Goal: Task Accomplishment & Management: Manage account settings

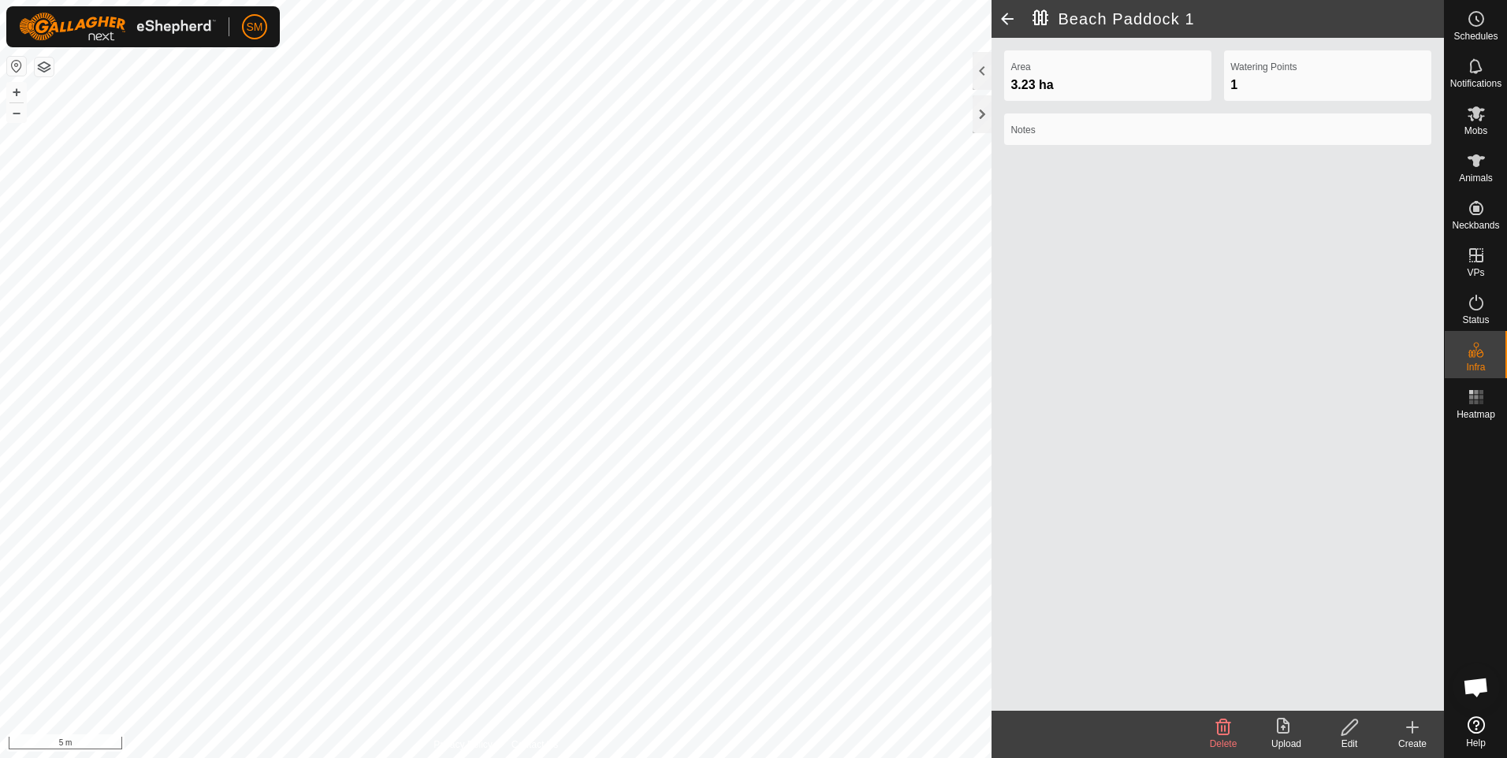
click at [1007, 16] on span at bounding box center [1008, 19] width 32 height 38
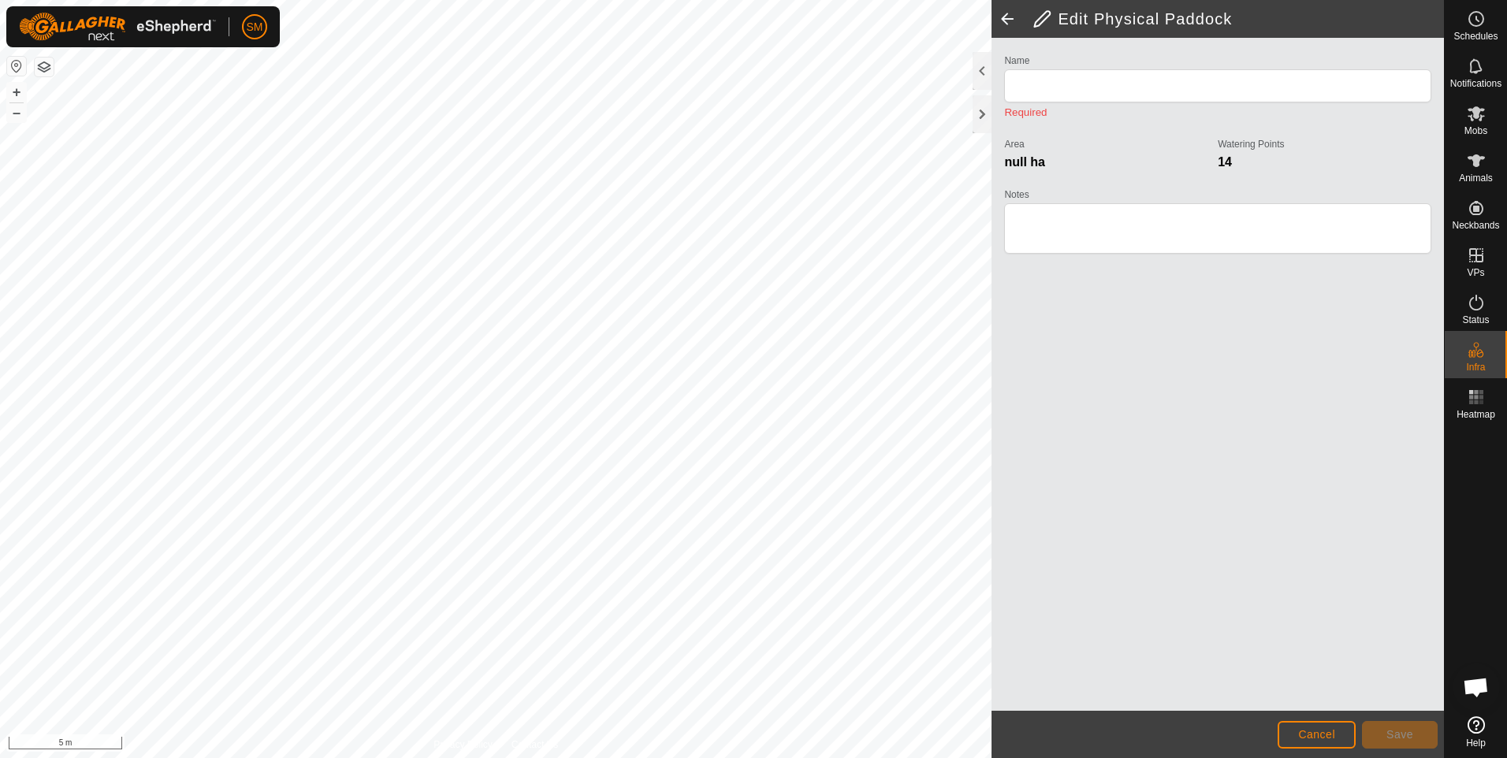
type input "Beach Paddock 1"
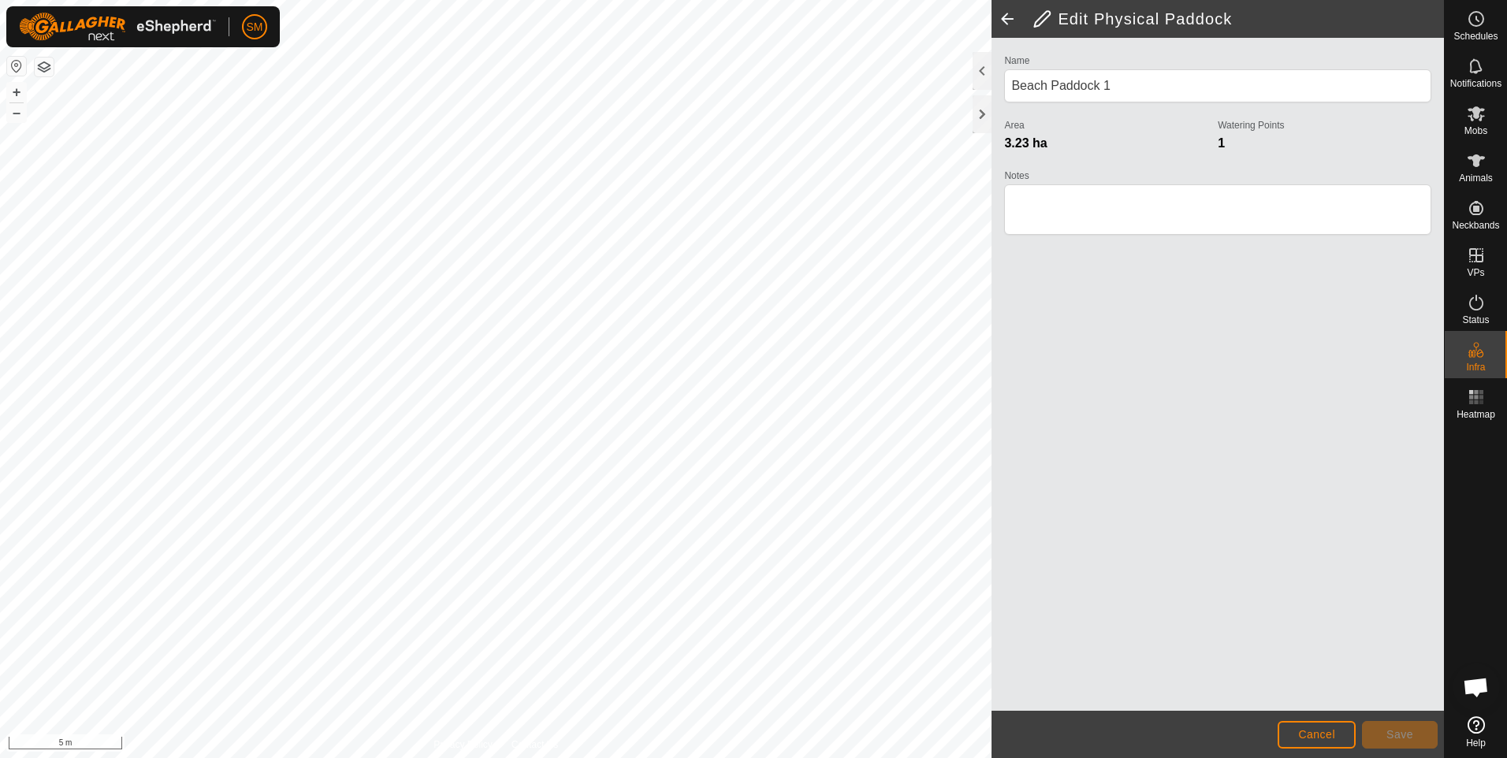
click at [1007, 16] on span at bounding box center [1008, 19] width 32 height 38
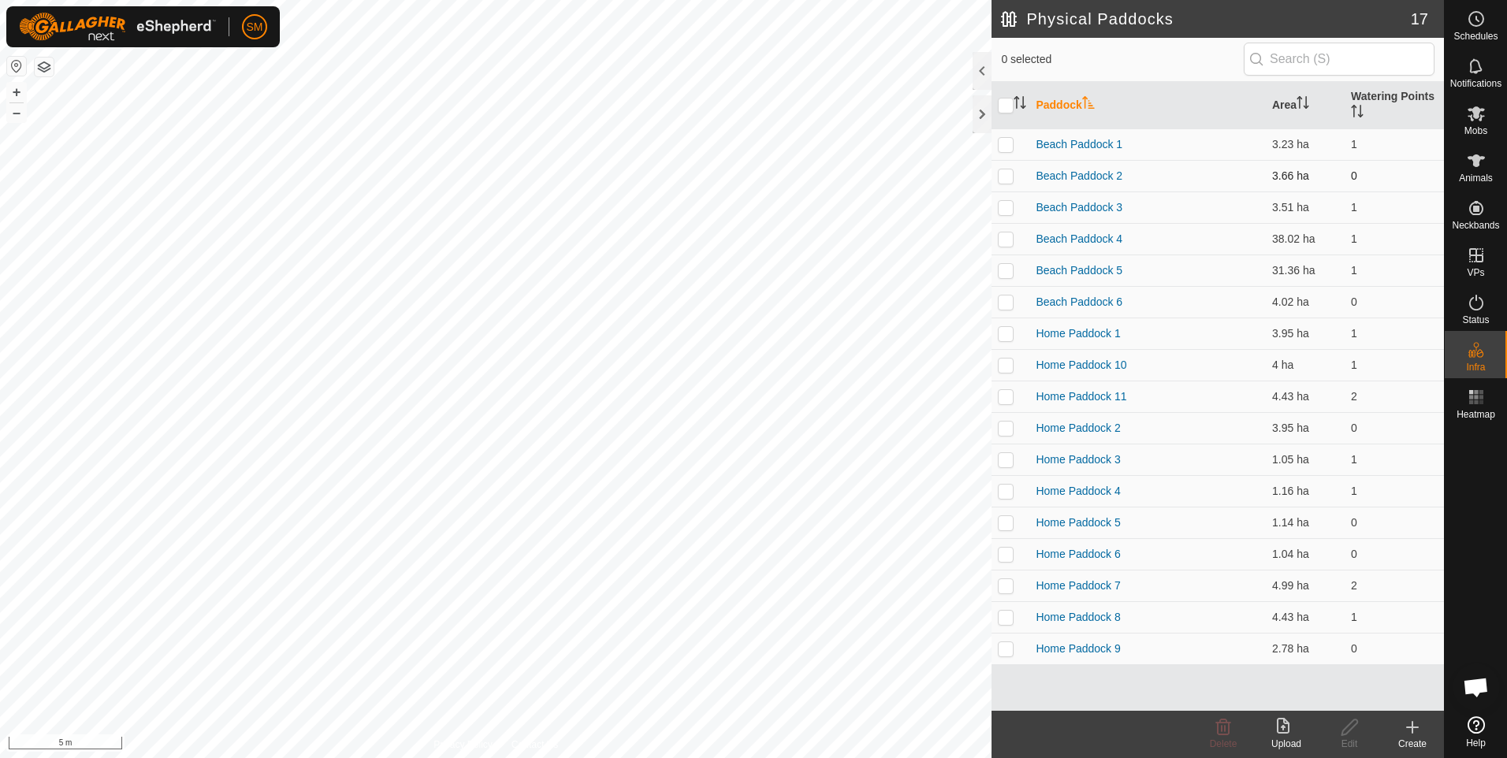
click at [1006, 176] on p-checkbox at bounding box center [1006, 176] width 16 height 13
checkbox input "true"
click at [1347, 732] on icon at bounding box center [1350, 727] width 20 height 19
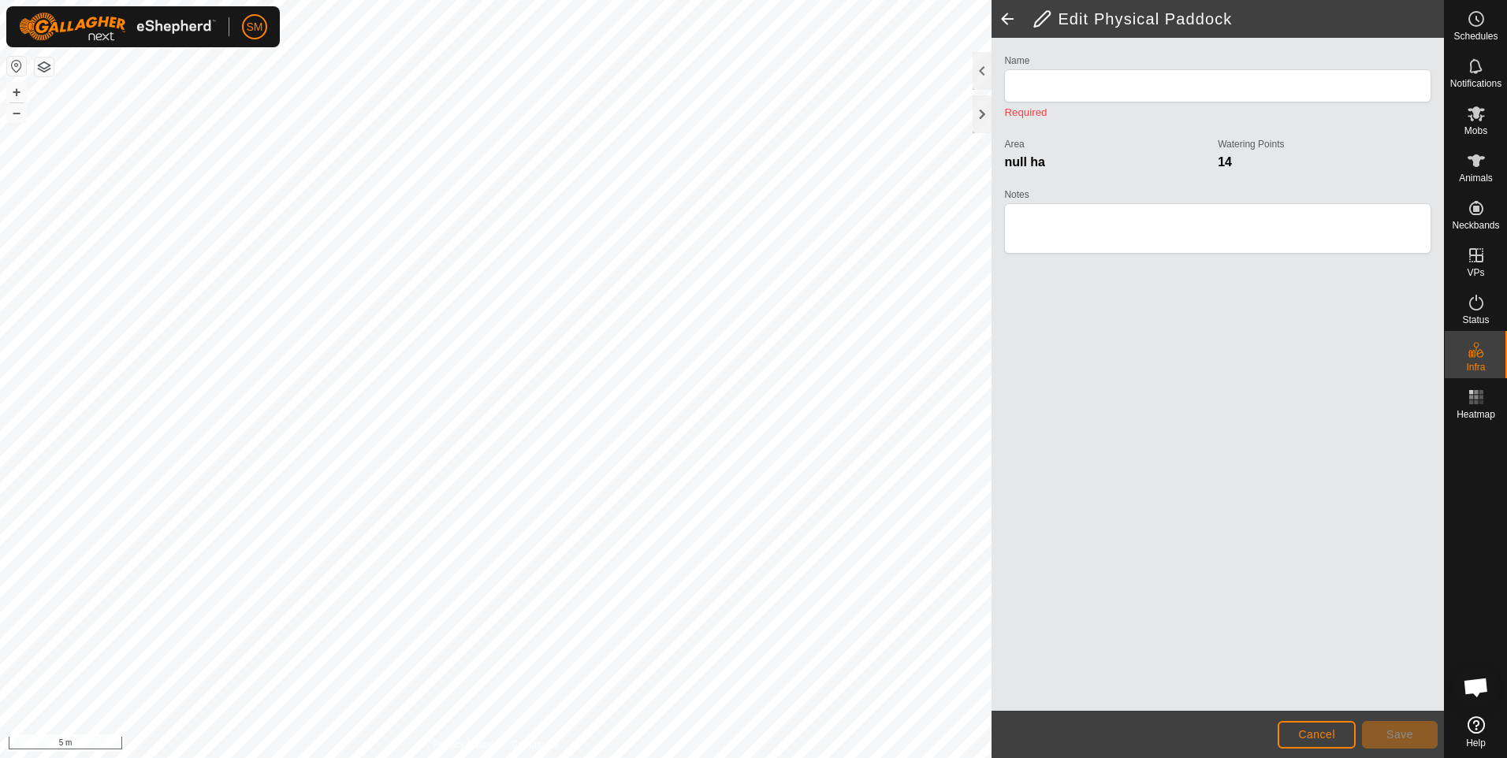
type input "Beach Paddock 2"
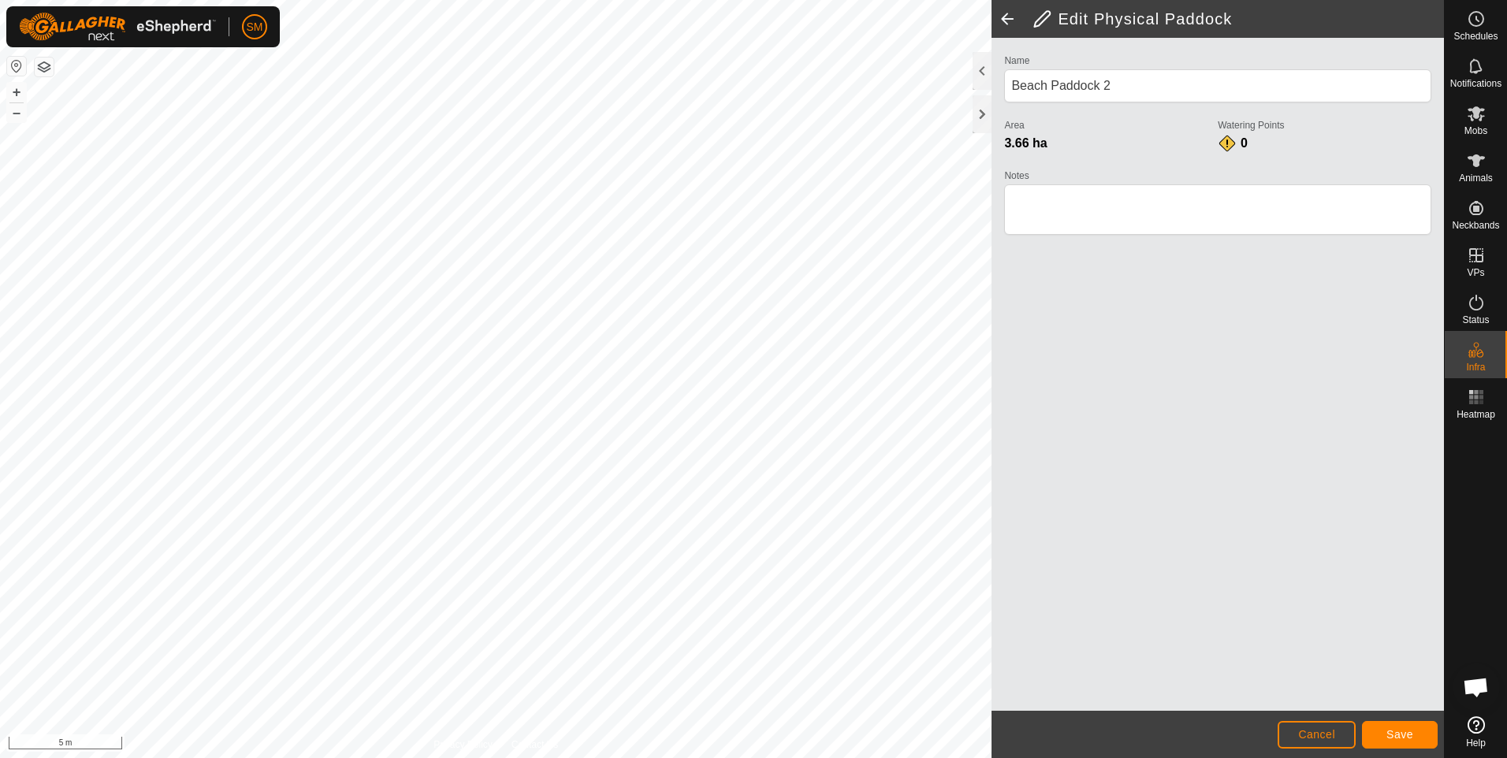
click at [1073, 666] on div "Edit Physical Paddock Name Beach Paddock 2 Area 3.66 ha Watering Points 0 Notes…" at bounding box center [722, 379] width 1444 height 758
click at [724, 758] on html "SM Schedules Notifications Mobs Animals Neckbands VPs Status Infra Heatmap Help…" at bounding box center [753, 379] width 1507 height 758
click at [690, 758] on html "SM Schedules Notifications Mobs Animals Neckbands VPs Status Infra Heatmap Help…" at bounding box center [753, 379] width 1507 height 758
click at [650, 758] on html "SM Schedules Notifications Mobs Animals Neckbands VPs Status Infra Heatmap Help…" at bounding box center [753, 379] width 1507 height 758
click at [635, 758] on html "SM Schedules Notifications Mobs Animals Neckbands VPs Status Infra Heatmap Help…" at bounding box center [753, 379] width 1507 height 758
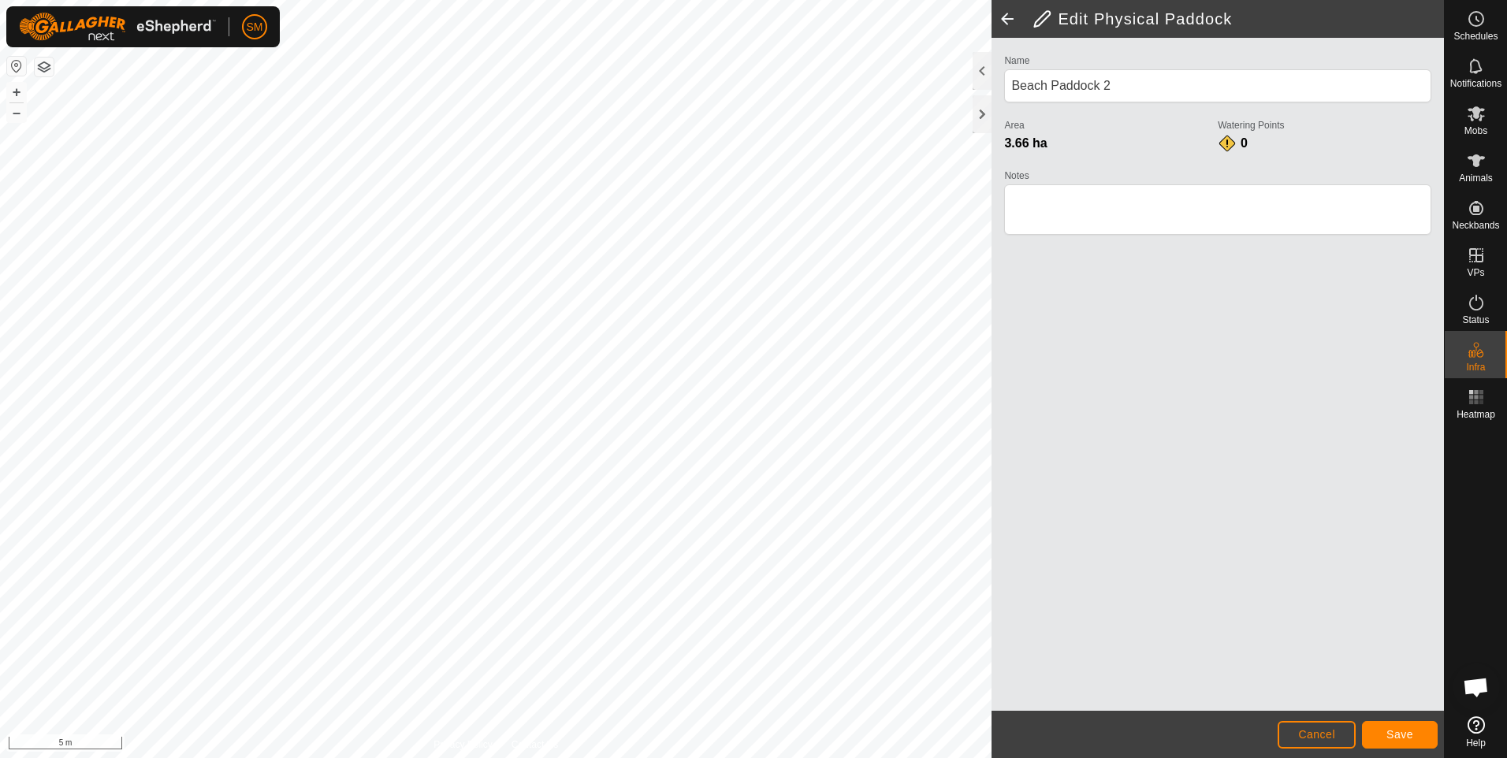
click at [504, 758] on html "SM Schedules Notifications Mobs Animals Neckbands VPs Status Infra Heatmap Help…" at bounding box center [753, 379] width 1507 height 758
click at [406, 758] on html "SM Schedules Notifications Mobs Animals Neckbands VPs Status Infra Heatmap Help…" at bounding box center [753, 379] width 1507 height 758
click at [523, 758] on html "SM Schedules Notifications Mobs Animals Neckbands VPs Status Infra Heatmap Help…" at bounding box center [753, 379] width 1507 height 758
click at [1385, 731] on button "Save" at bounding box center [1400, 735] width 76 height 28
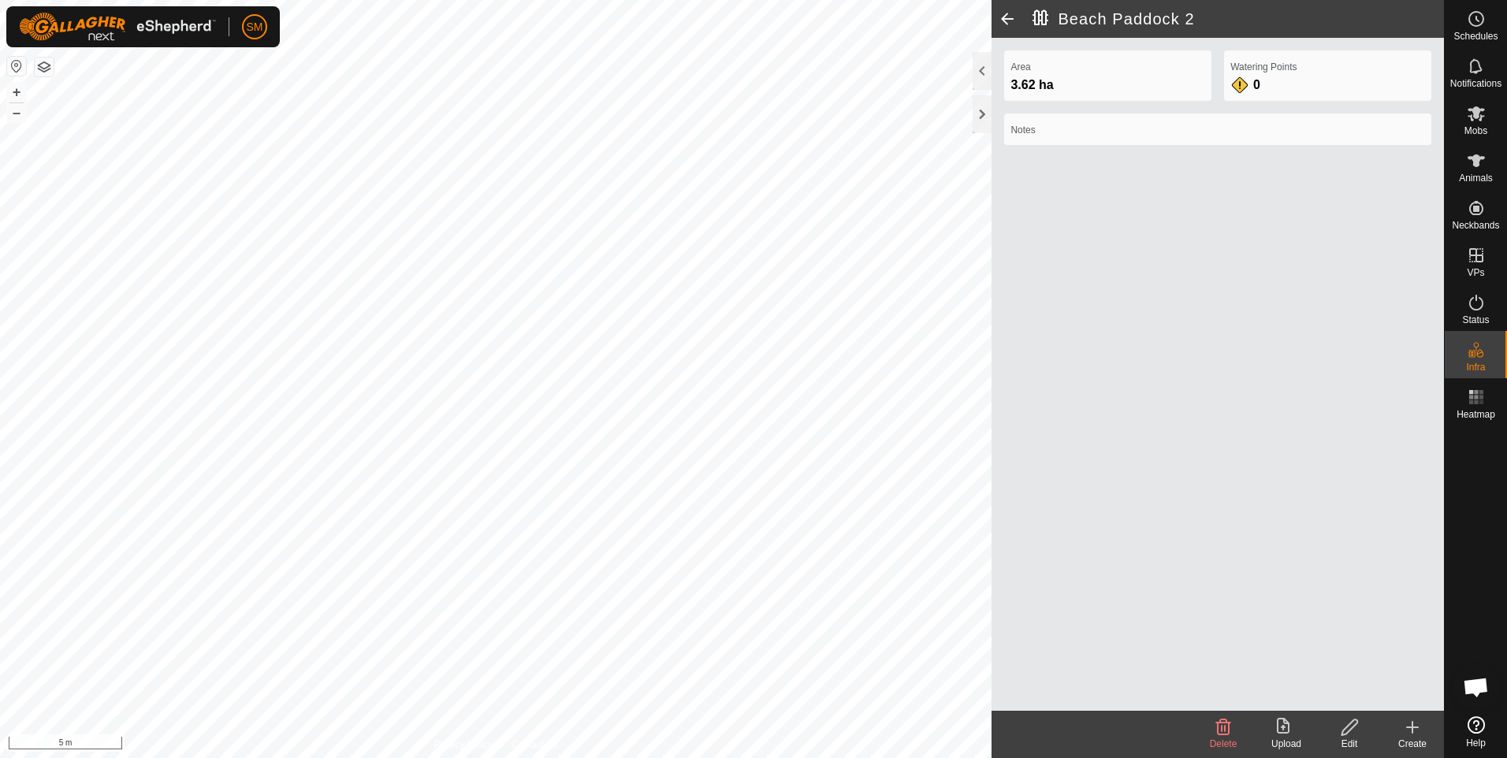
click at [1004, 19] on span at bounding box center [1008, 19] width 32 height 38
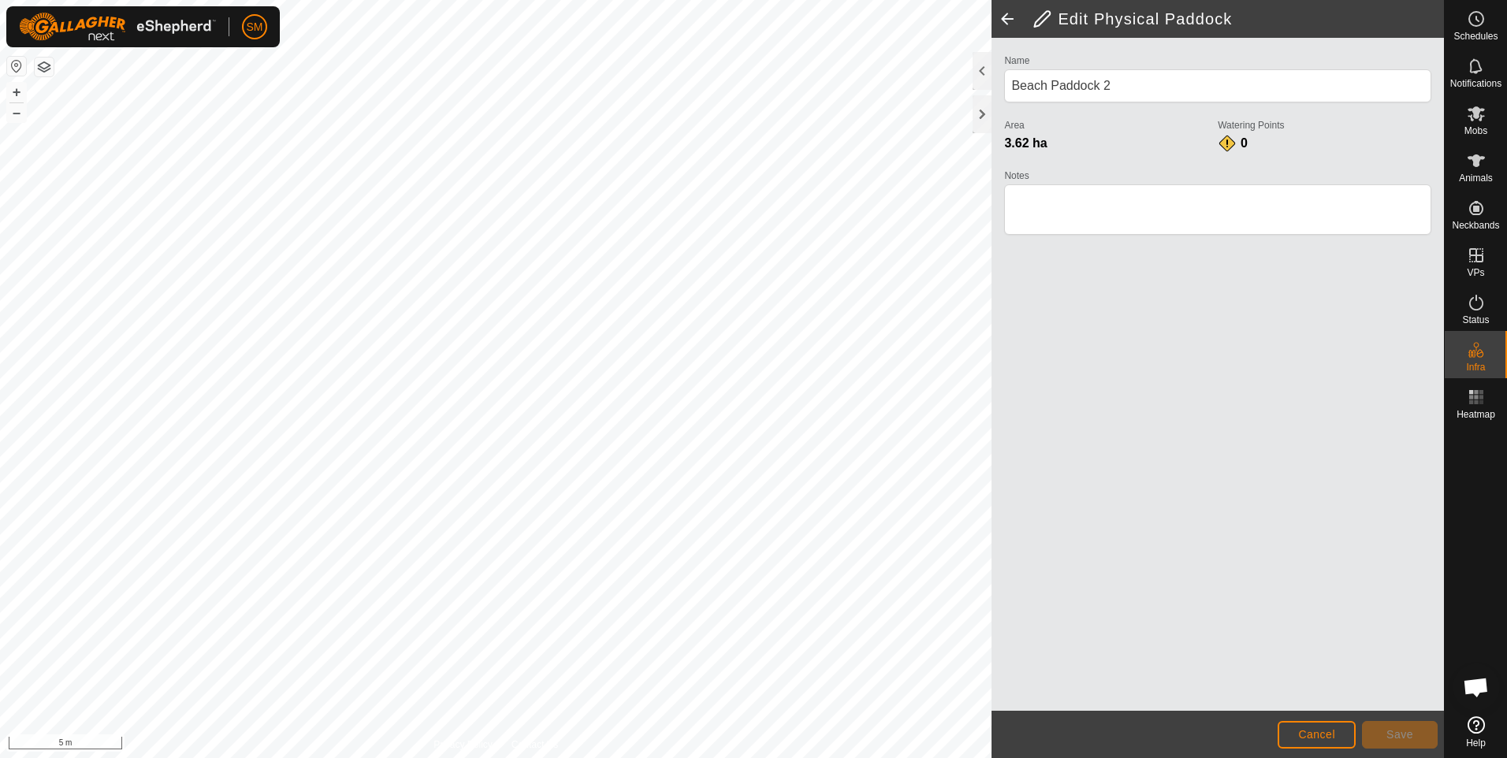
click at [1004, 19] on span at bounding box center [1008, 19] width 32 height 38
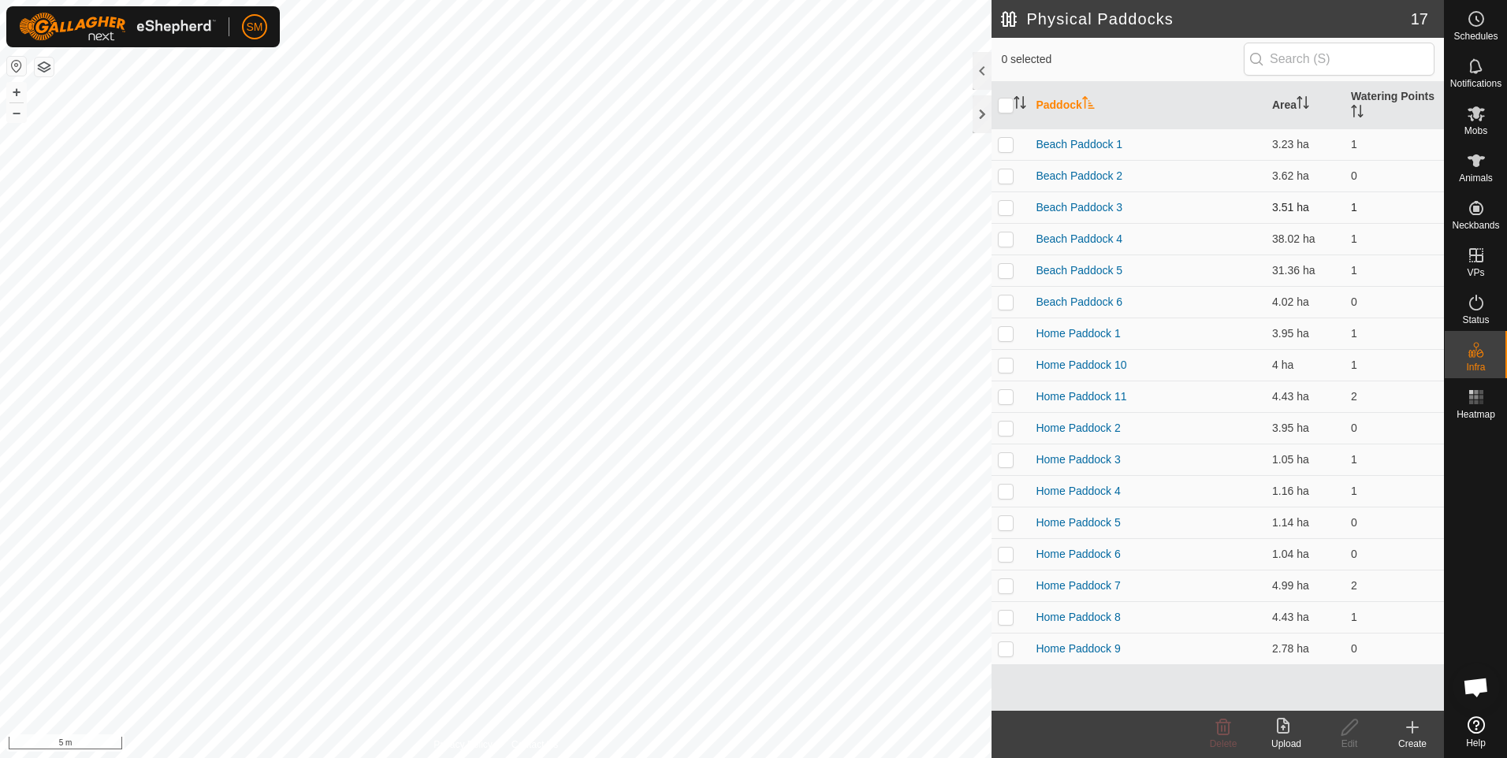
click at [1004, 206] on p-checkbox at bounding box center [1006, 207] width 16 height 13
checkbox input "true"
click at [1347, 730] on icon at bounding box center [1350, 727] width 20 height 19
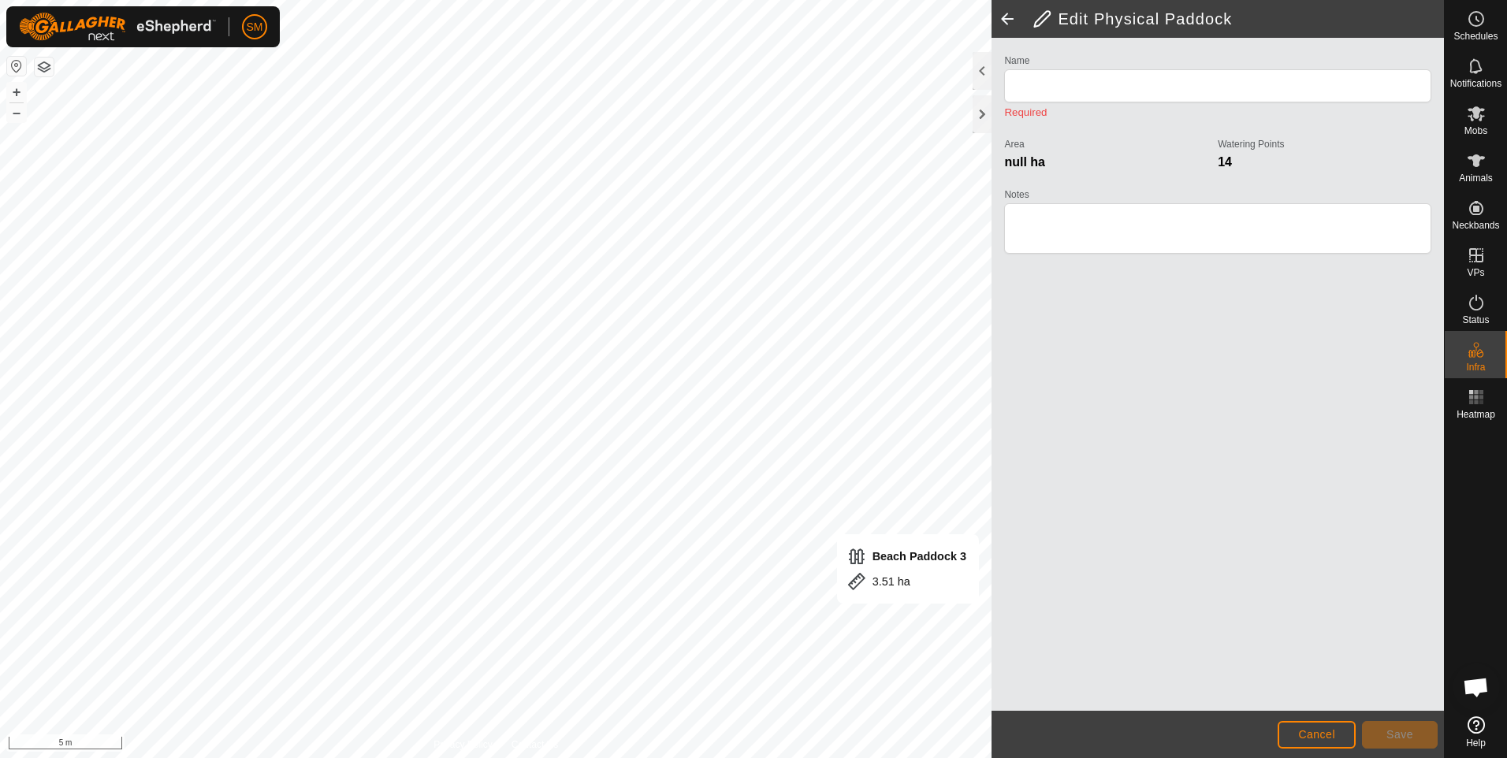
type input "Beach Paddock 3"
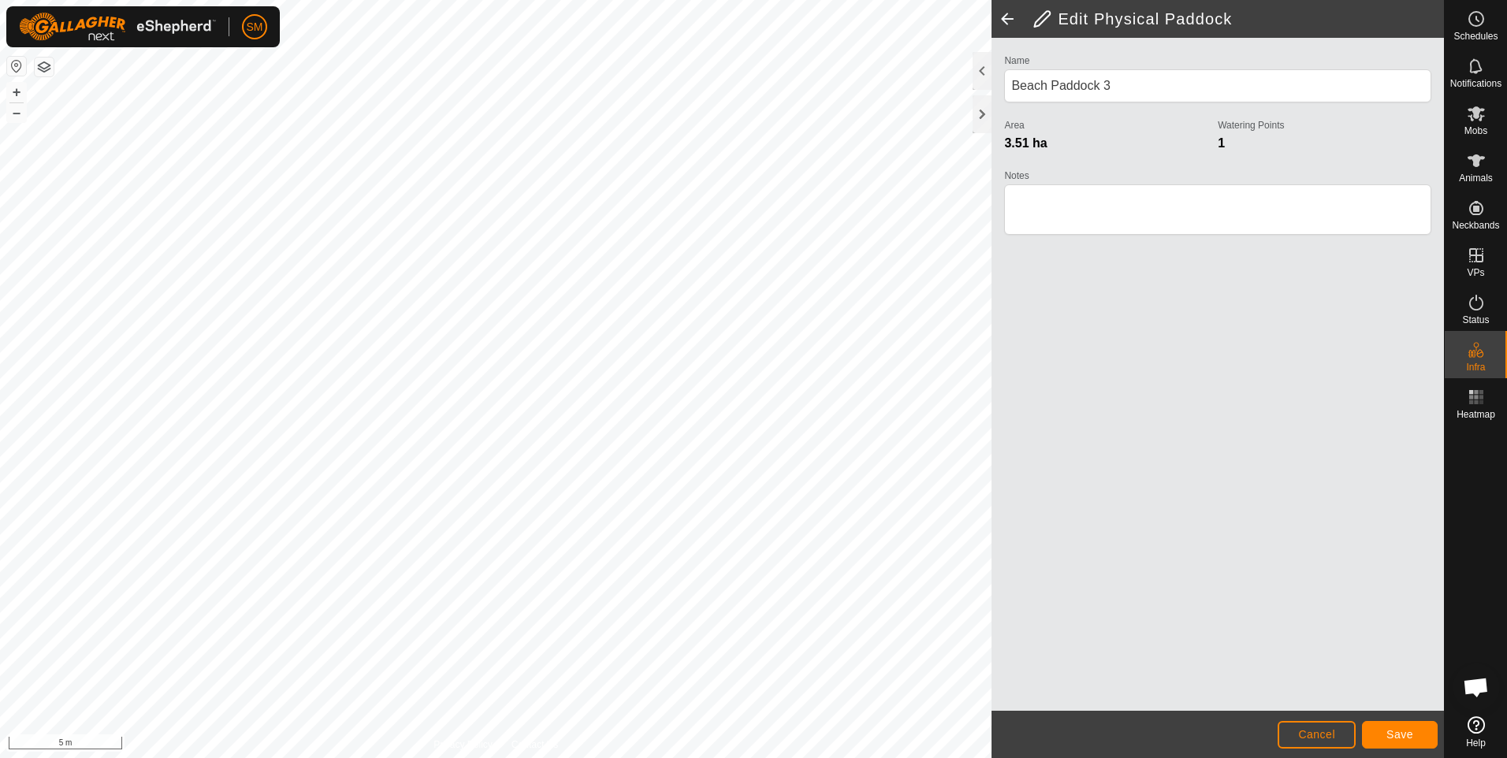
click at [552, 0] on html "SM Schedules Notifications Mobs Animals Neckbands VPs Status Infra Heatmap Help…" at bounding box center [753, 379] width 1507 height 758
click at [565, 0] on html "SM Schedules Notifications Mobs Animals Neckbands VPs Status Infra Heatmap Help…" at bounding box center [753, 379] width 1507 height 758
click at [620, 0] on html "SM Schedules Notifications Mobs Animals Neckbands VPs Status Infra Heatmap Help…" at bounding box center [753, 379] width 1507 height 758
click at [542, 0] on html "SM Schedules Notifications Mobs Animals Neckbands VPs Status Infra Heatmap Help…" at bounding box center [753, 379] width 1507 height 758
click at [1116, 647] on div "Edit Physical Paddock Name Beach Paddock 3 Area 3.51 ha Watering Points 1 Notes…" at bounding box center [722, 379] width 1444 height 758
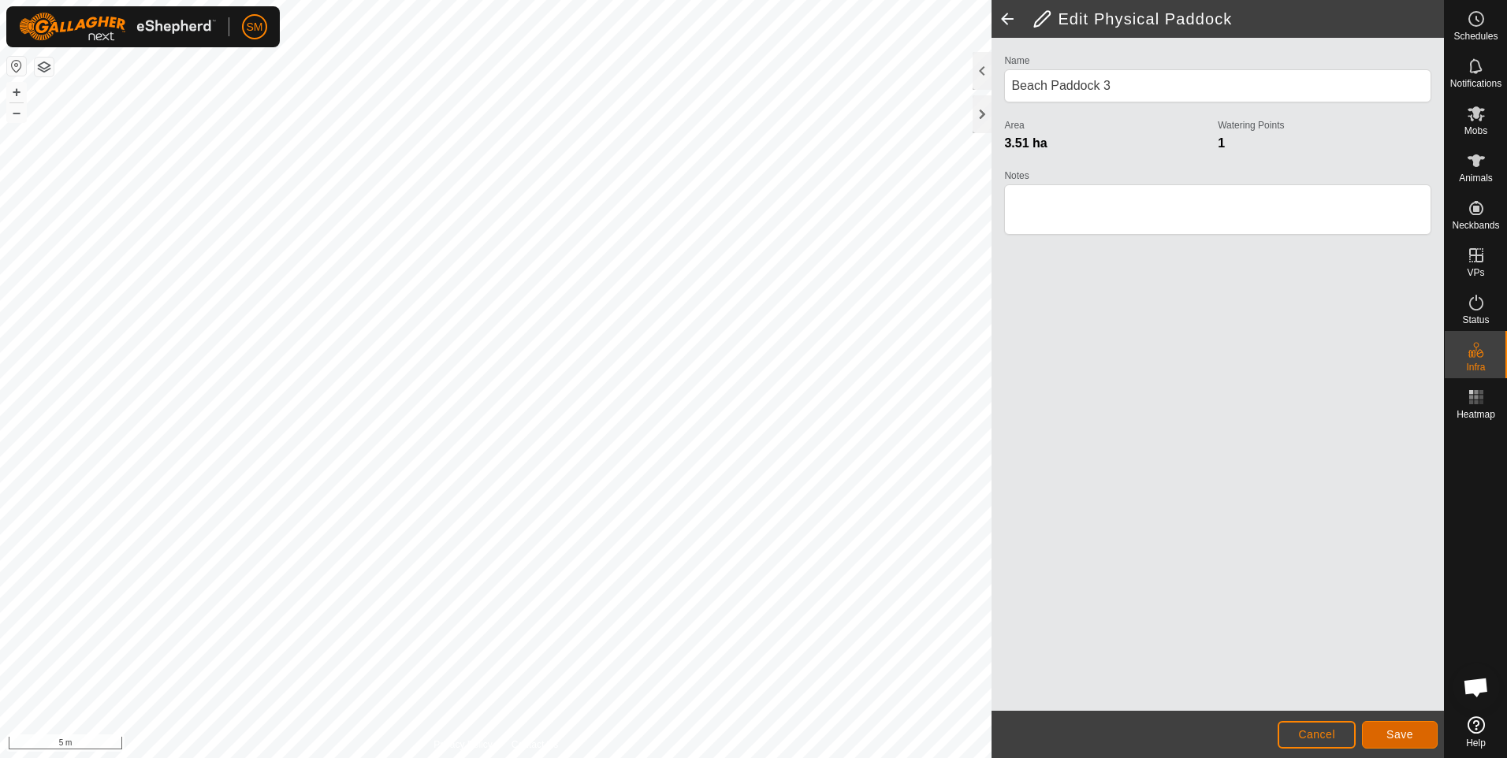
click at [1391, 732] on span "Save" at bounding box center [1400, 734] width 27 height 13
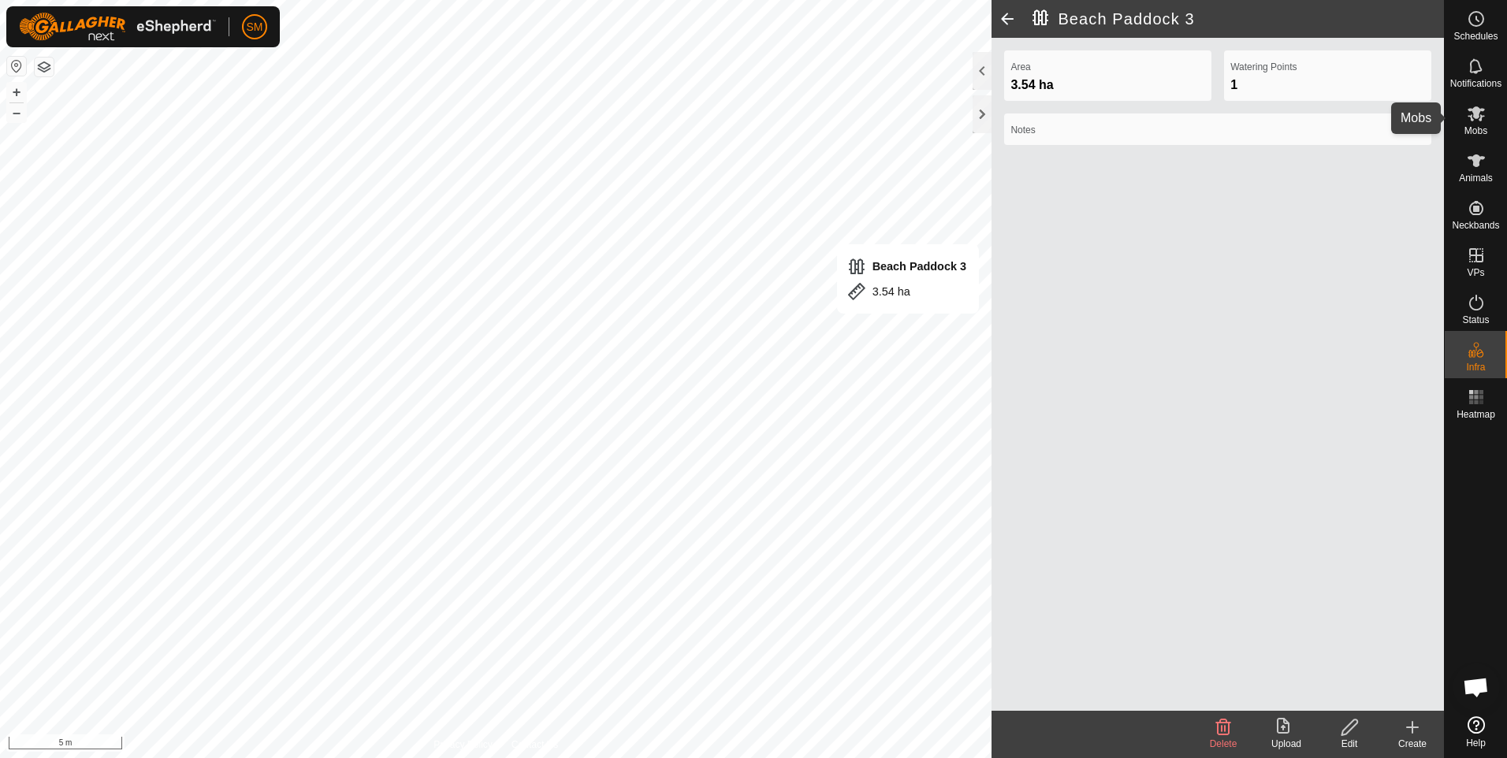
click at [1477, 126] on span "Mobs" at bounding box center [1476, 130] width 23 height 9
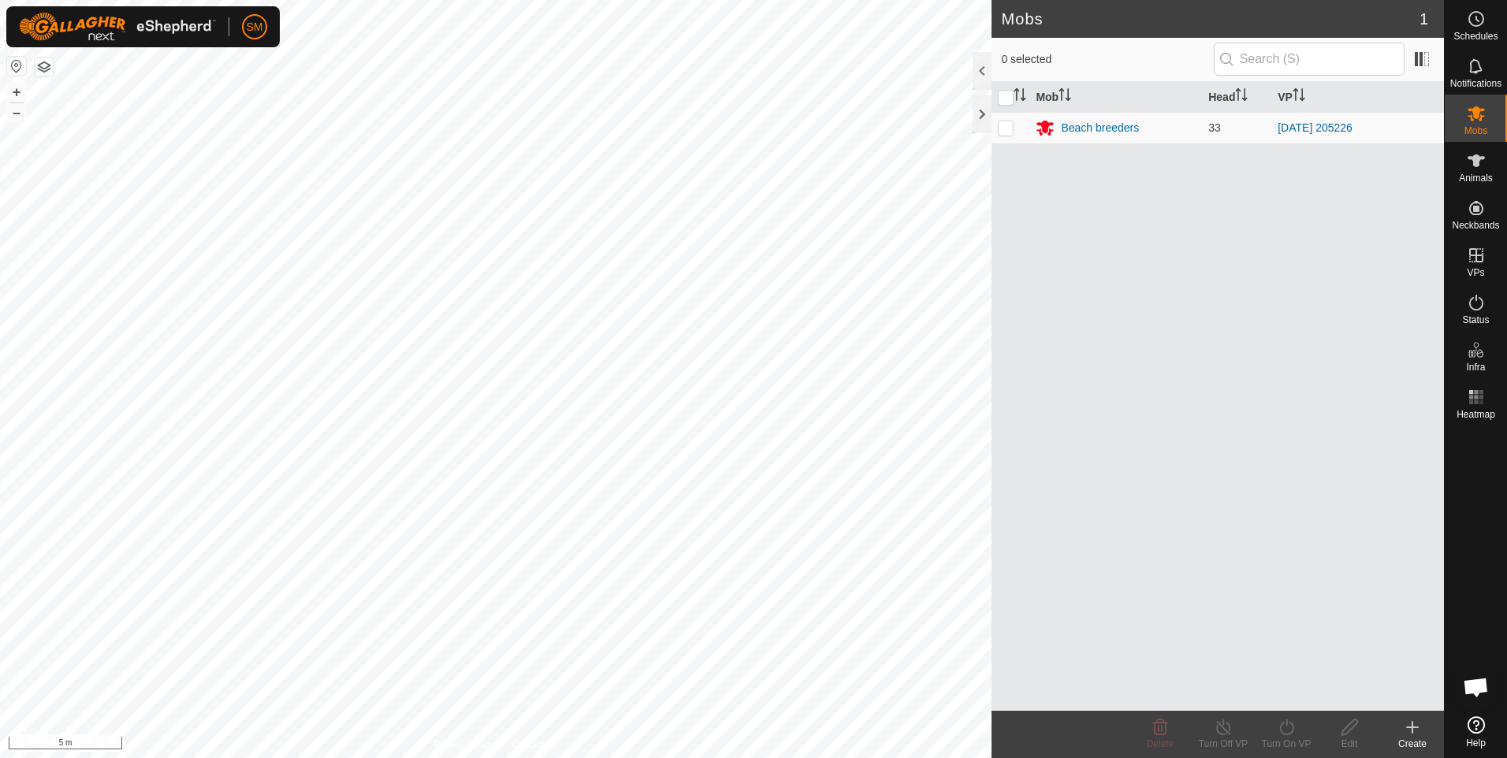
click at [1041, 434] on div "Mobs 1 0 selected Mob Head VP Beach breeders 33 [DATE] 205226 Delete Turn Off V…" at bounding box center [722, 379] width 1444 height 758
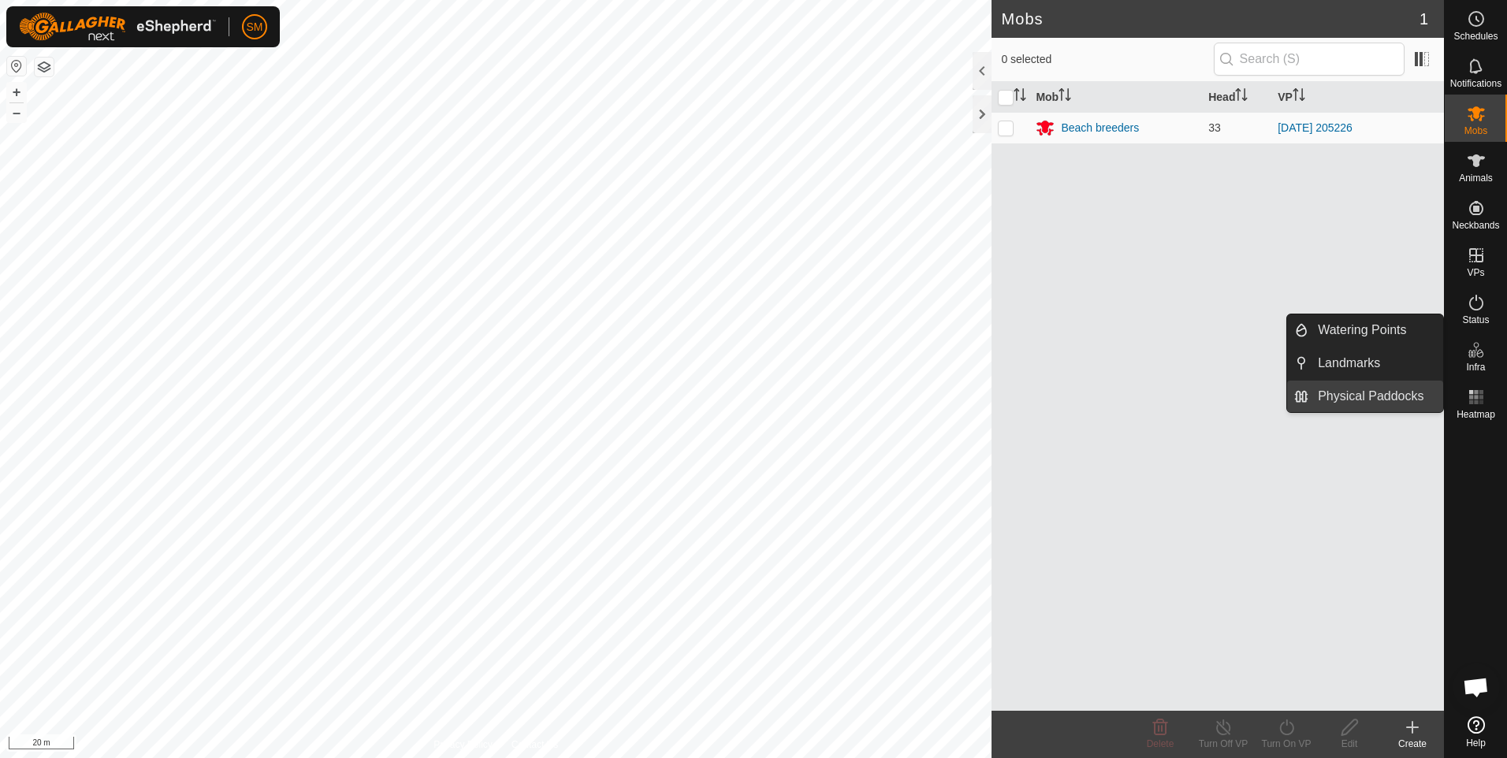
click at [1406, 392] on link "Physical Paddocks" at bounding box center [1376, 397] width 135 height 32
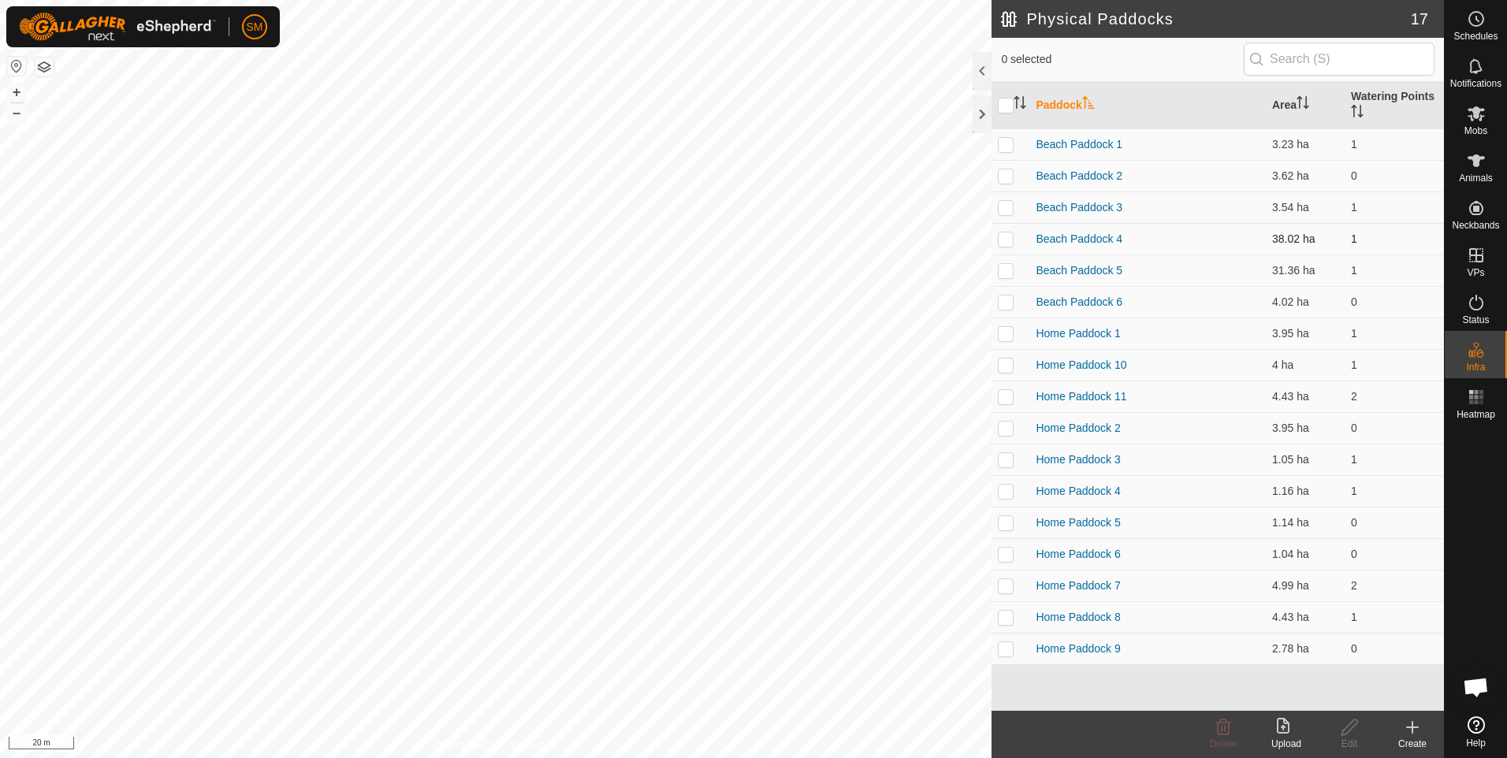
click at [1008, 237] on p-checkbox at bounding box center [1006, 239] width 16 height 13
checkbox input "true"
click at [1349, 730] on icon at bounding box center [1350, 727] width 20 height 19
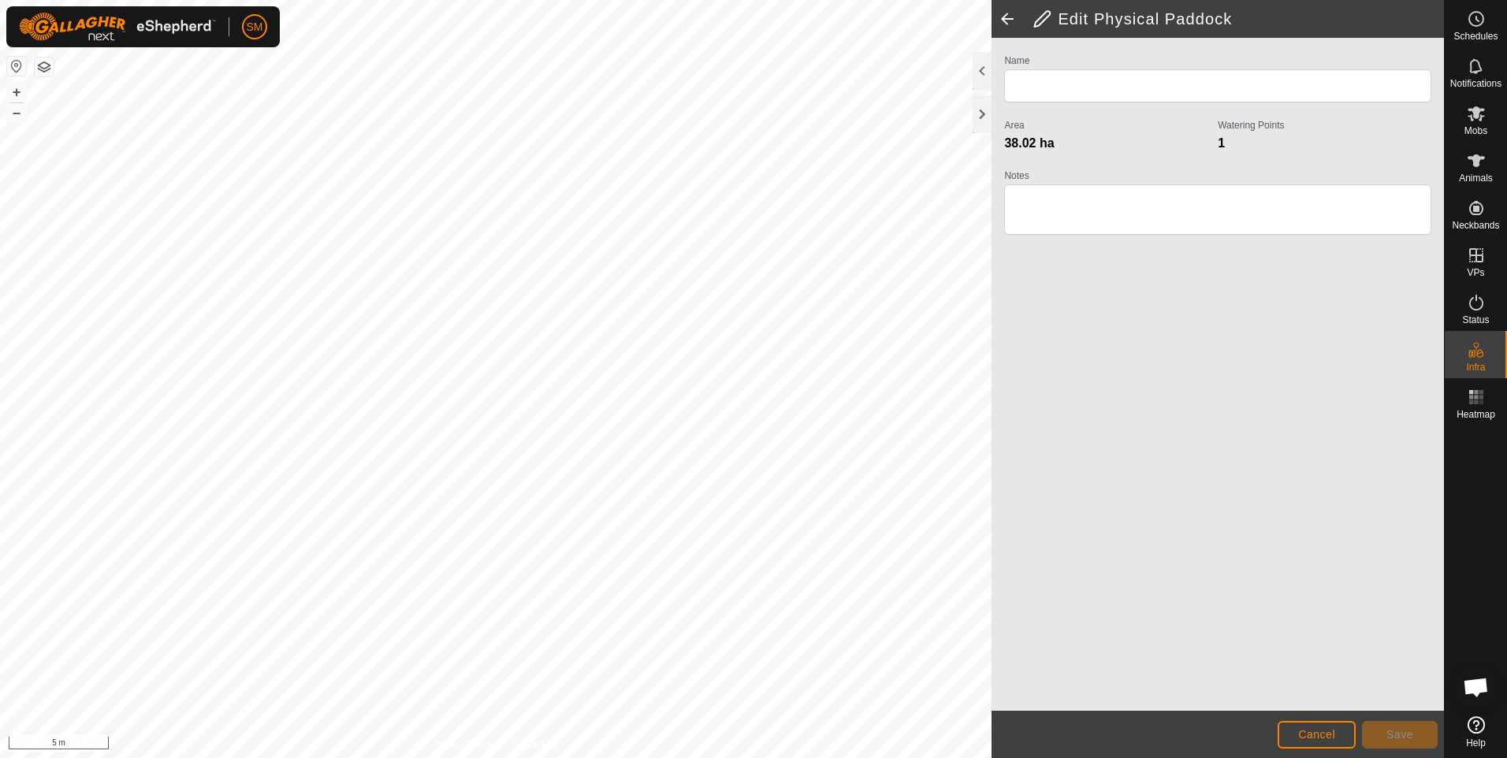
type input "Beach Paddock 4"
click at [491, 758] on html "SM Schedules Notifications Mobs Animals Neckbands VPs Status Infra Heatmap Help…" at bounding box center [753, 379] width 1507 height 758
click at [1396, 734] on span "Save" at bounding box center [1400, 734] width 27 height 13
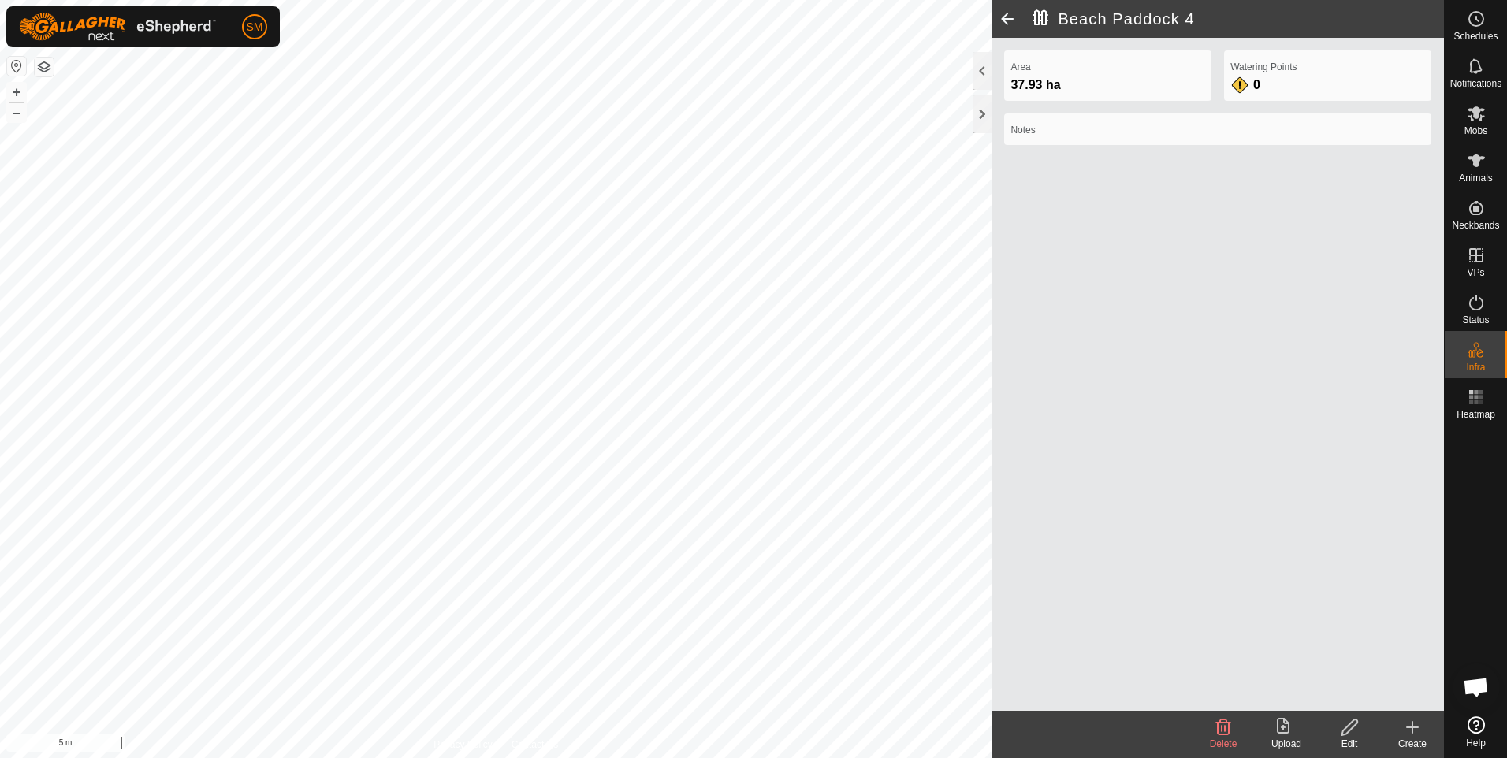
click at [1008, 22] on span at bounding box center [1008, 19] width 32 height 38
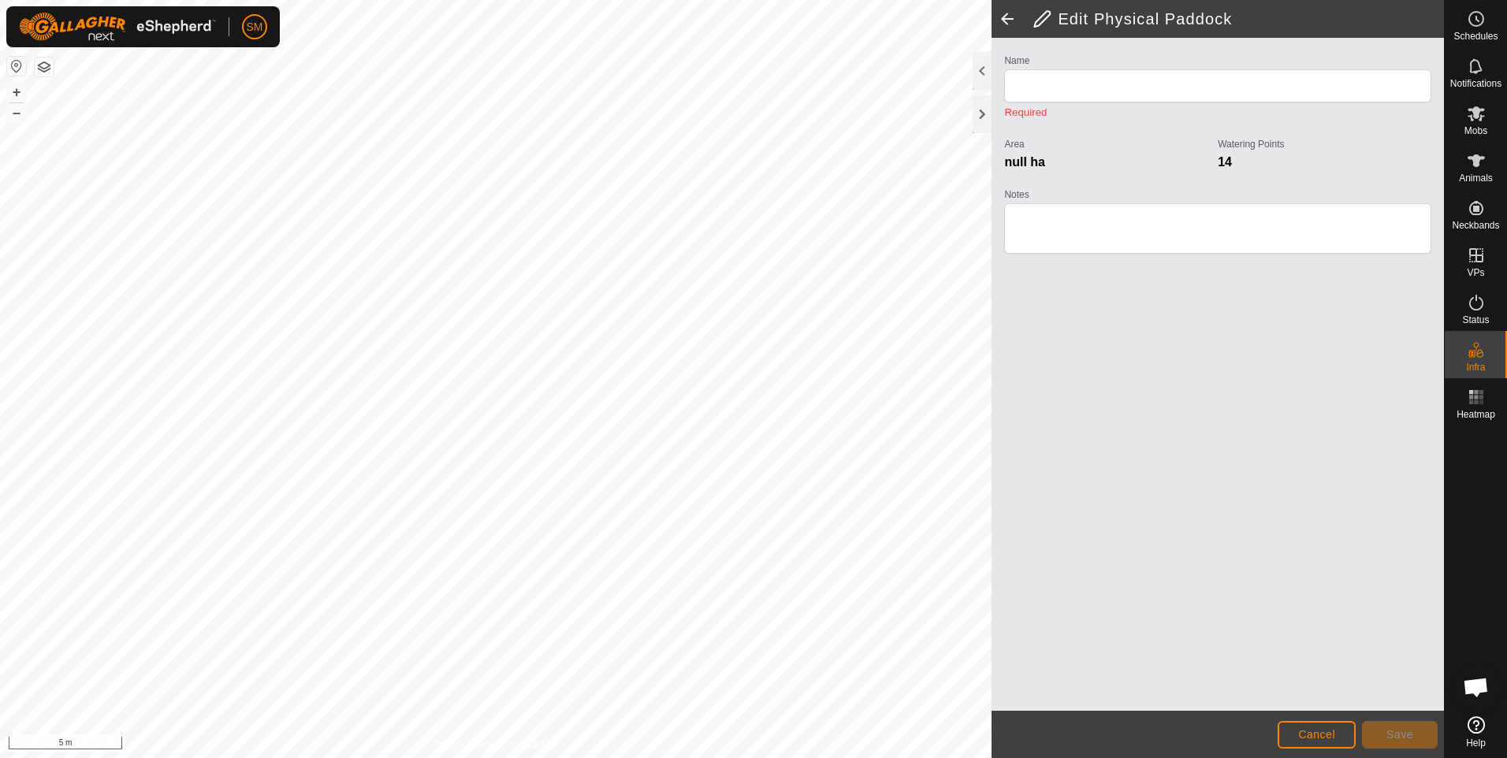
type input "Beach Paddock 4"
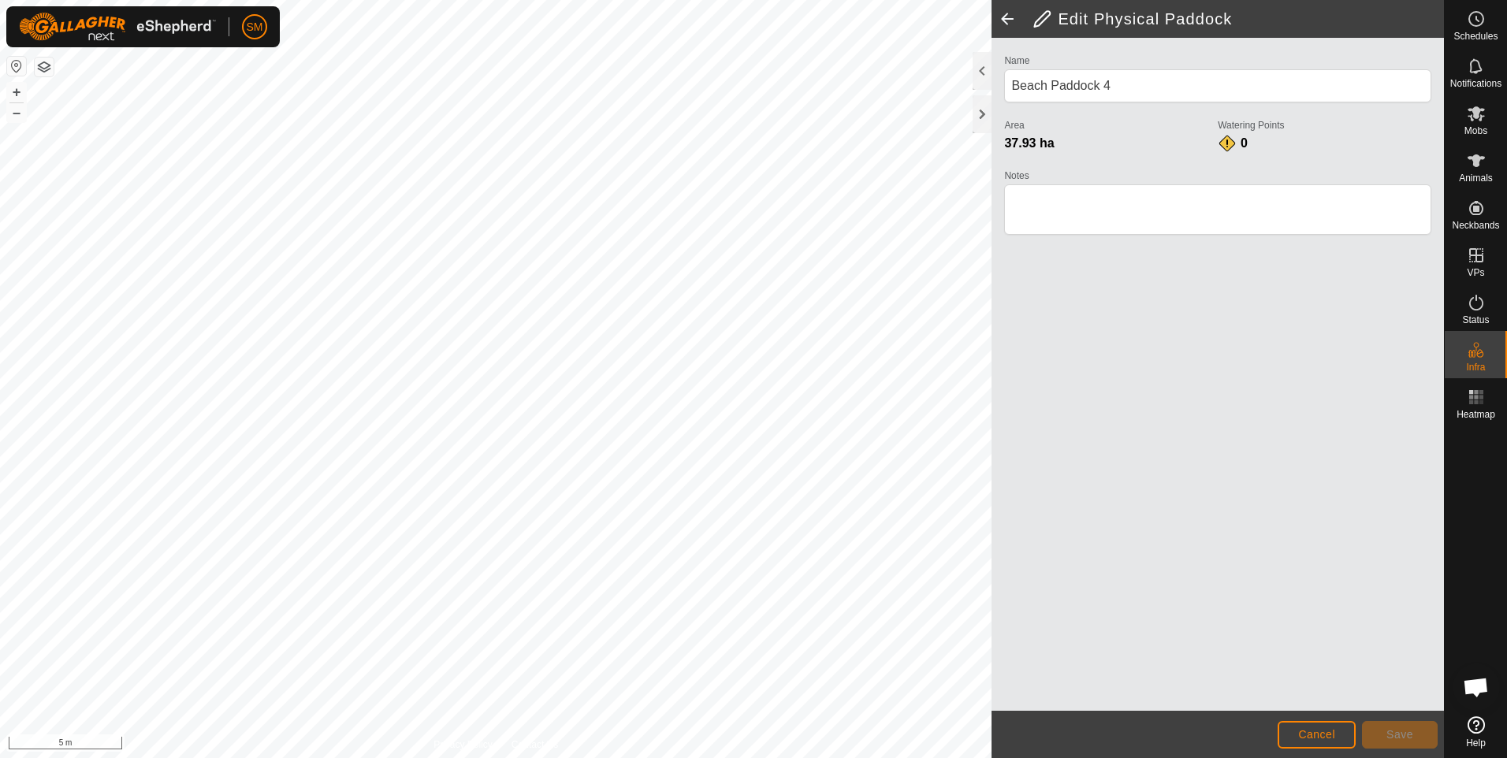
click at [1008, 22] on span at bounding box center [1008, 19] width 32 height 38
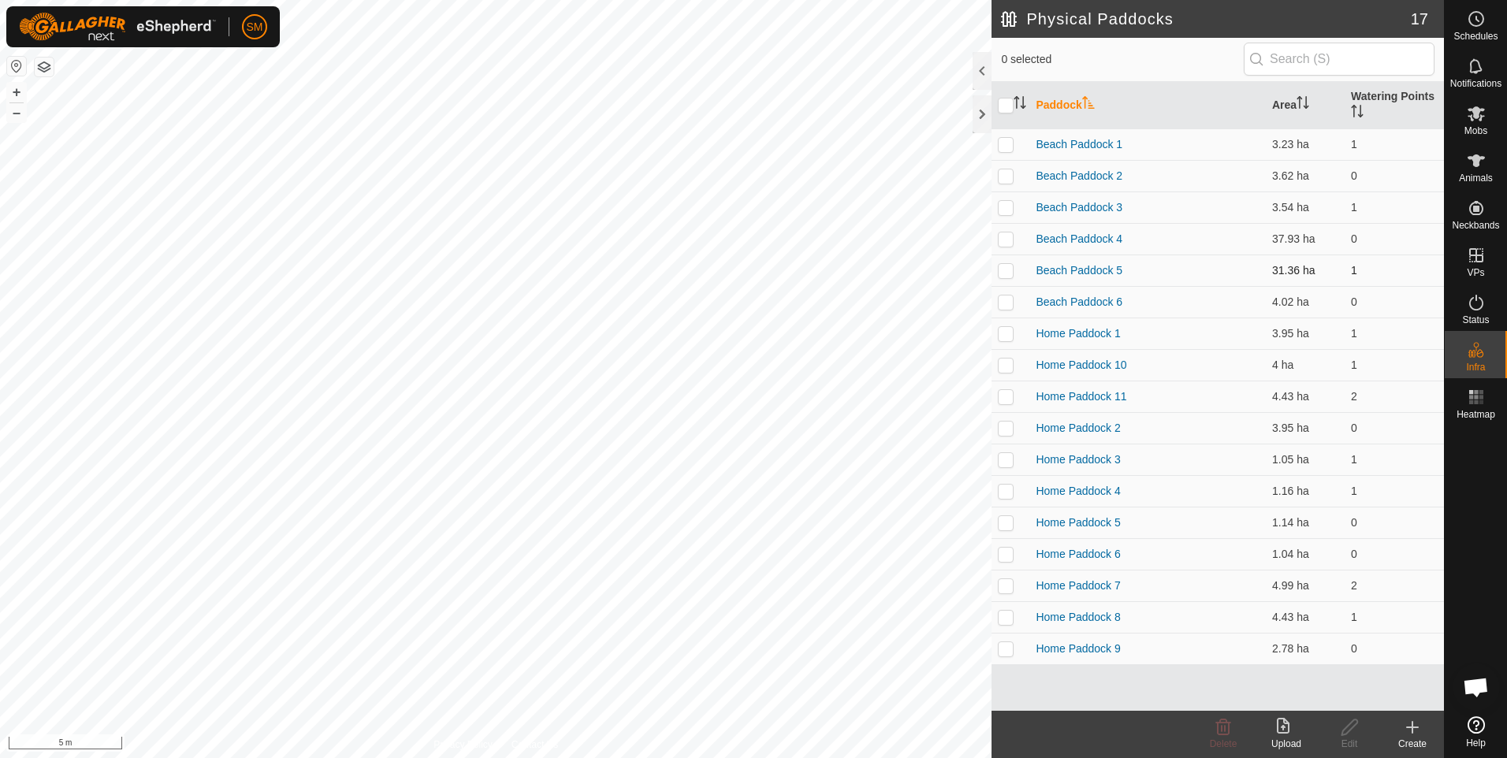
click at [1008, 270] on p-checkbox at bounding box center [1006, 270] width 16 height 13
checkbox input "true"
click at [1348, 734] on icon at bounding box center [1350, 727] width 20 height 19
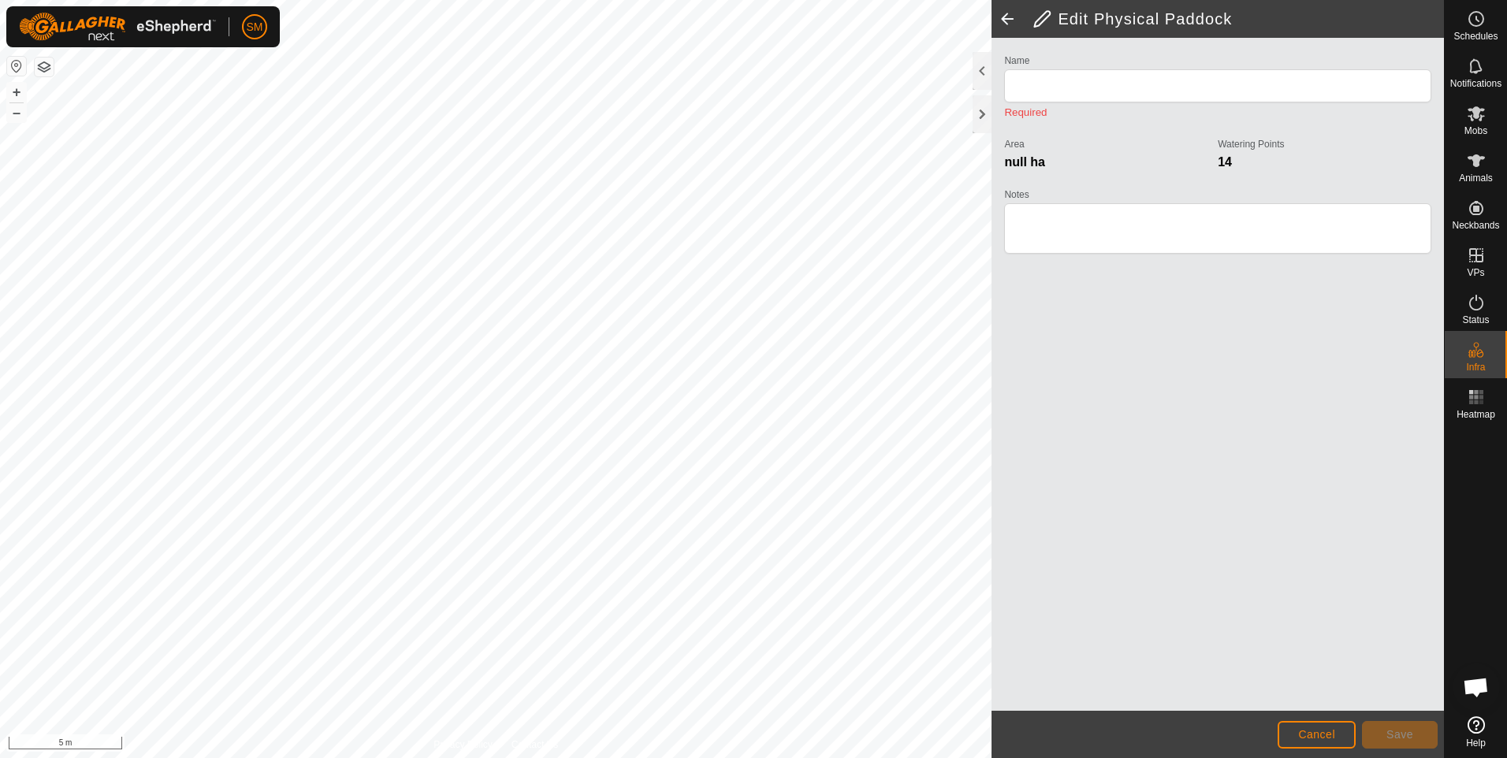
type input "Beach Paddock 5"
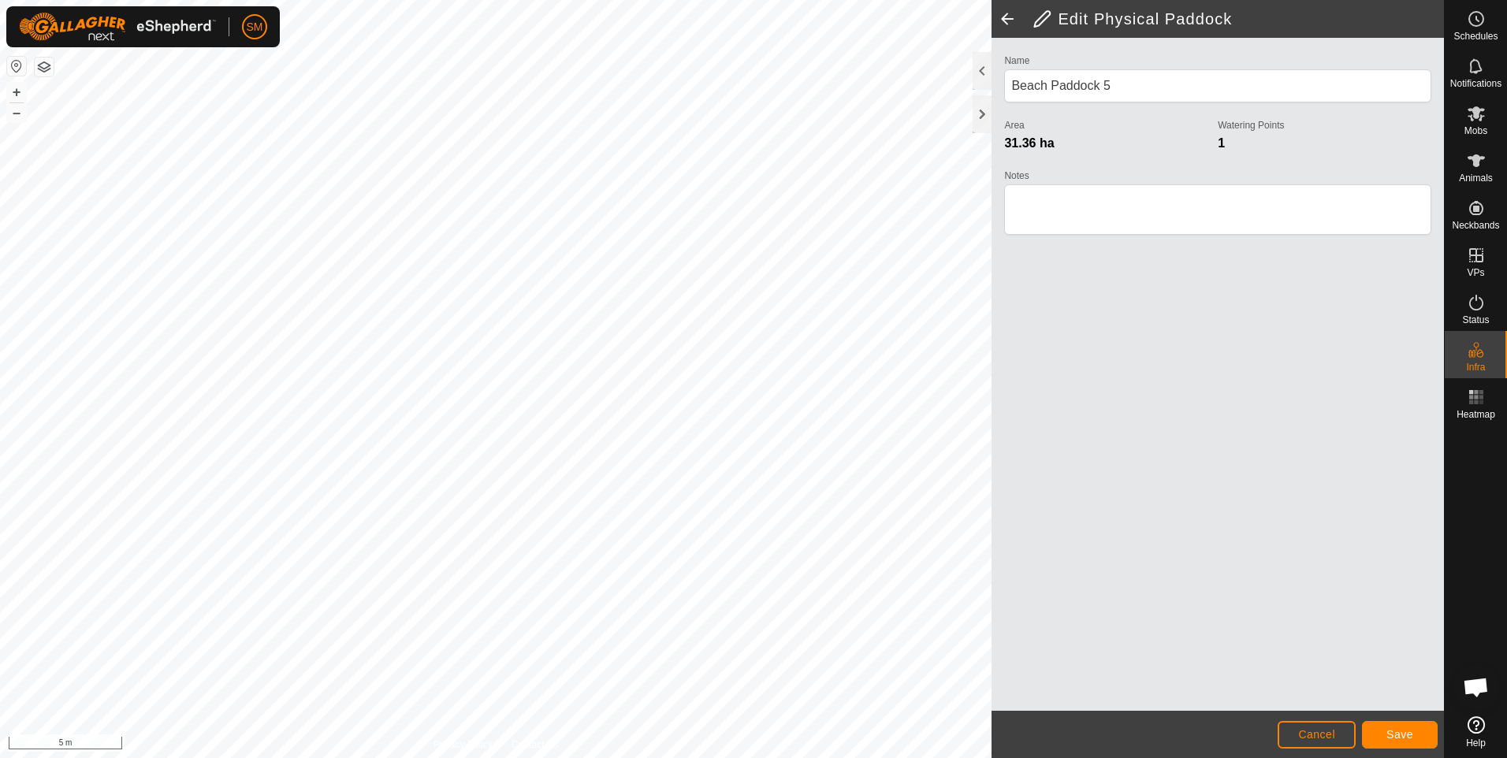
click at [654, 758] on html "SM Schedules Notifications Mobs Animals Neckbands VPs Status Infra Heatmap Help…" at bounding box center [753, 379] width 1507 height 758
click at [715, 758] on html "SM Schedules Notifications Mobs Animals Neckbands VPs Status Infra Heatmap Help…" at bounding box center [753, 379] width 1507 height 758
click at [690, 758] on html "SM Schedules Notifications Mobs Animals Neckbands VPs Status Infra Heatmap Help…" at bounding box center [753, 379] width 1507 height 758
click at [624, 758] on html "SM Schedules Notifications Mobs Animals Neckbands VPs Status Infra Heatmap Help…" at bounding box center [753, 379] width 1507 height 758
click at [608, 758] on html "SM Schedules Notifications Mobs Animals Neckbands VPs Status Infra Heatmap Help…" at bounding box center [753, 379] width 1507 height 758
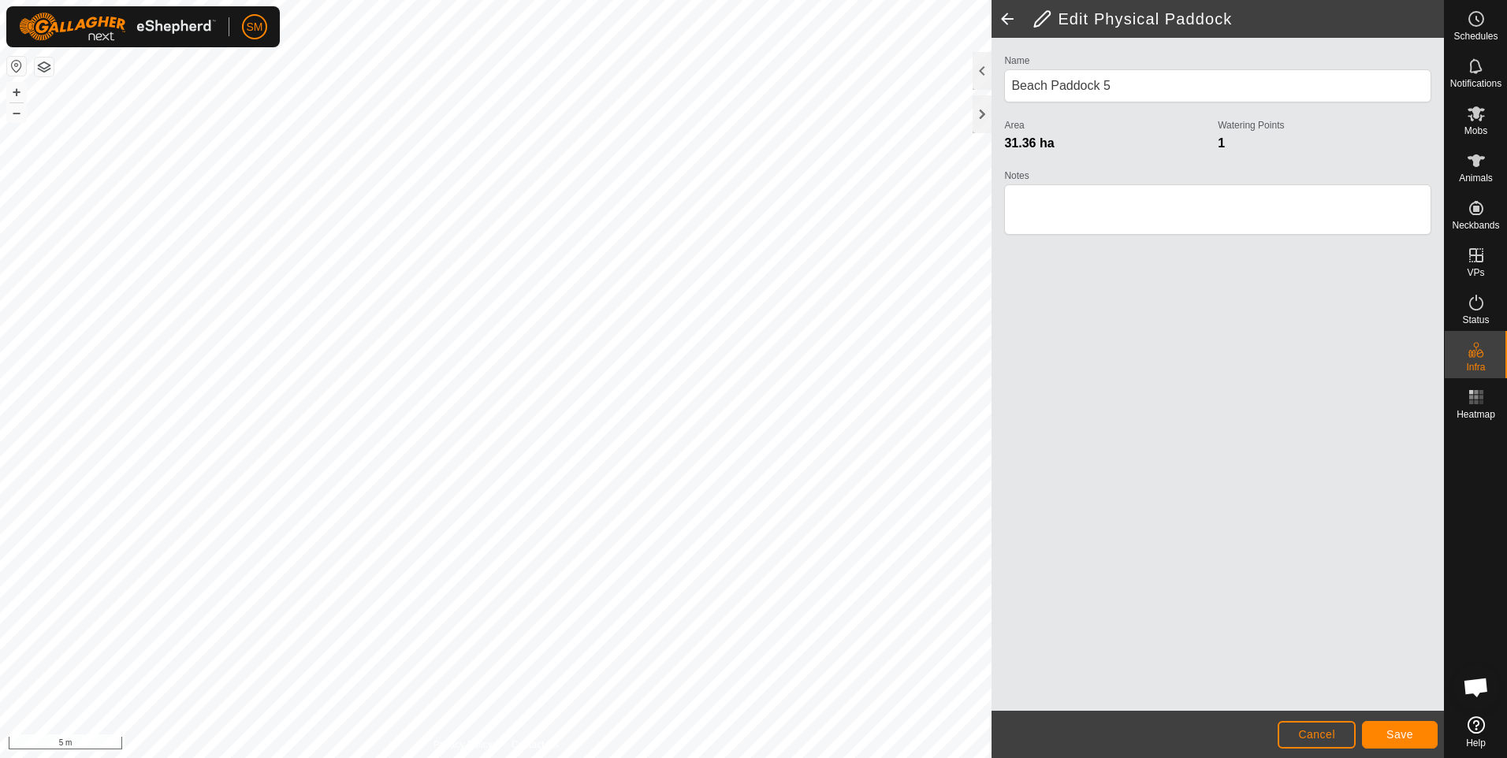
click at [421, 758] on html "SM Schedules Notifications Mobs Animals Neckbands VPs Status Infra Heatmap Help…" at bounding box center [753, 379] width 1507 height 758
drag, startPoint x: 445, startPoint y: 747, endPoint x: 233, endPoint y: -17, distance: 791.9
click at [233, 0] on html "SM Schedules Notifications Mobs Animals Neckbands VPs Status Infra Heatmap Help…" at bounding box center [753, 379] width 1507 height 758
click at [1388, 737] on span "Save" at bounding box center [1400, 734] width 27 height 13
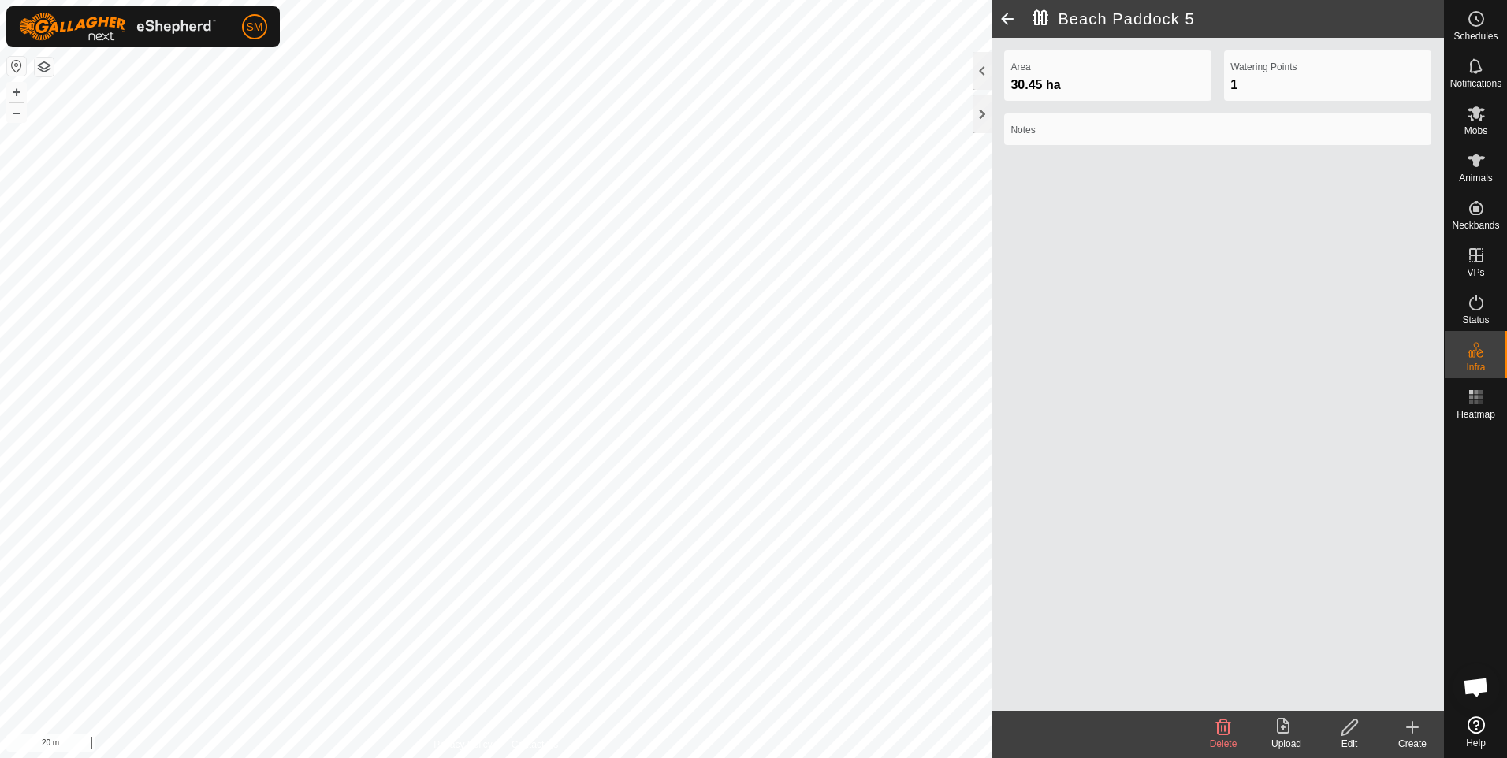
click at [1009, 23] on span at bounding box center [1008, 19] width 32 height 38
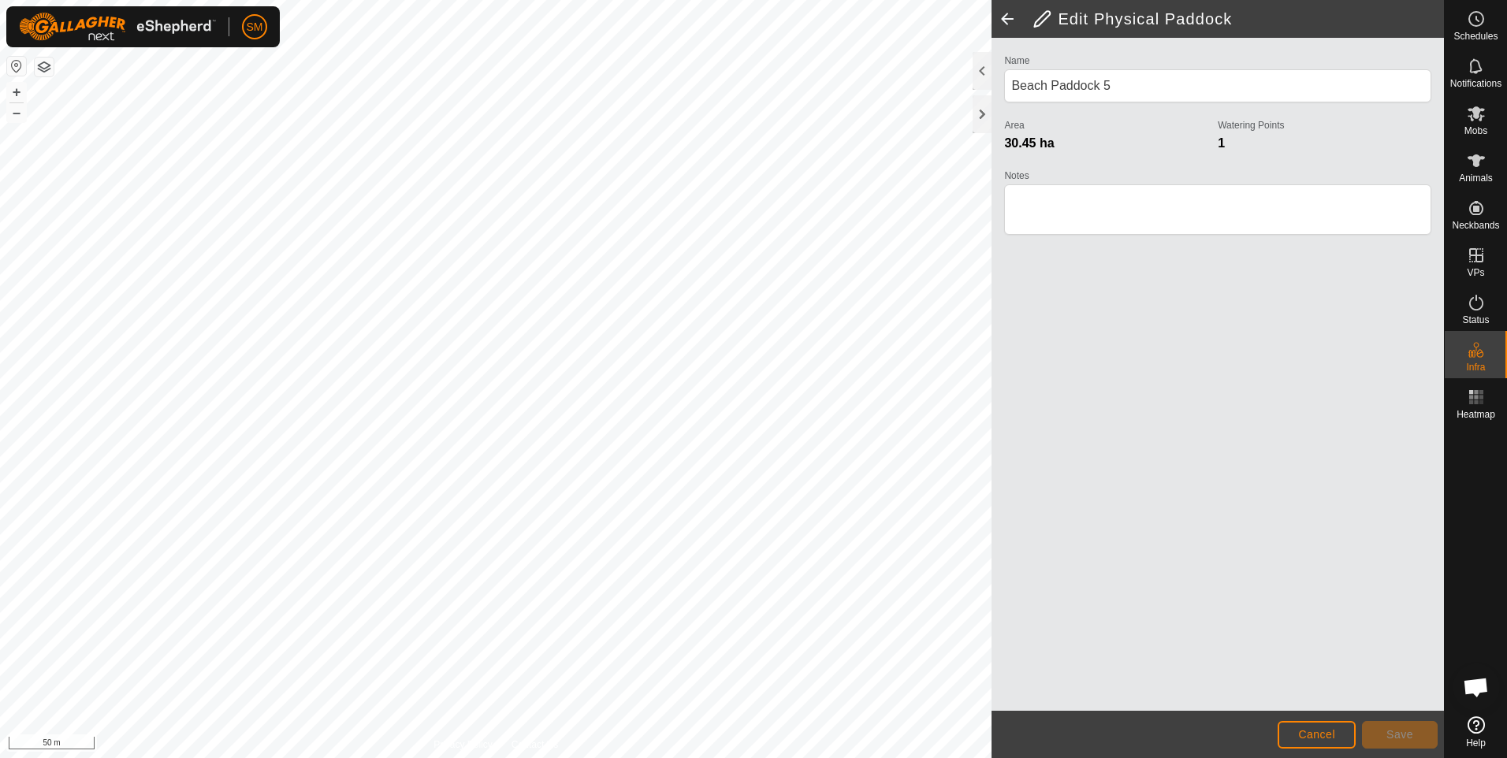
click at [1004, 14] on span at bounding box center [1008, 19] width 32 height 38
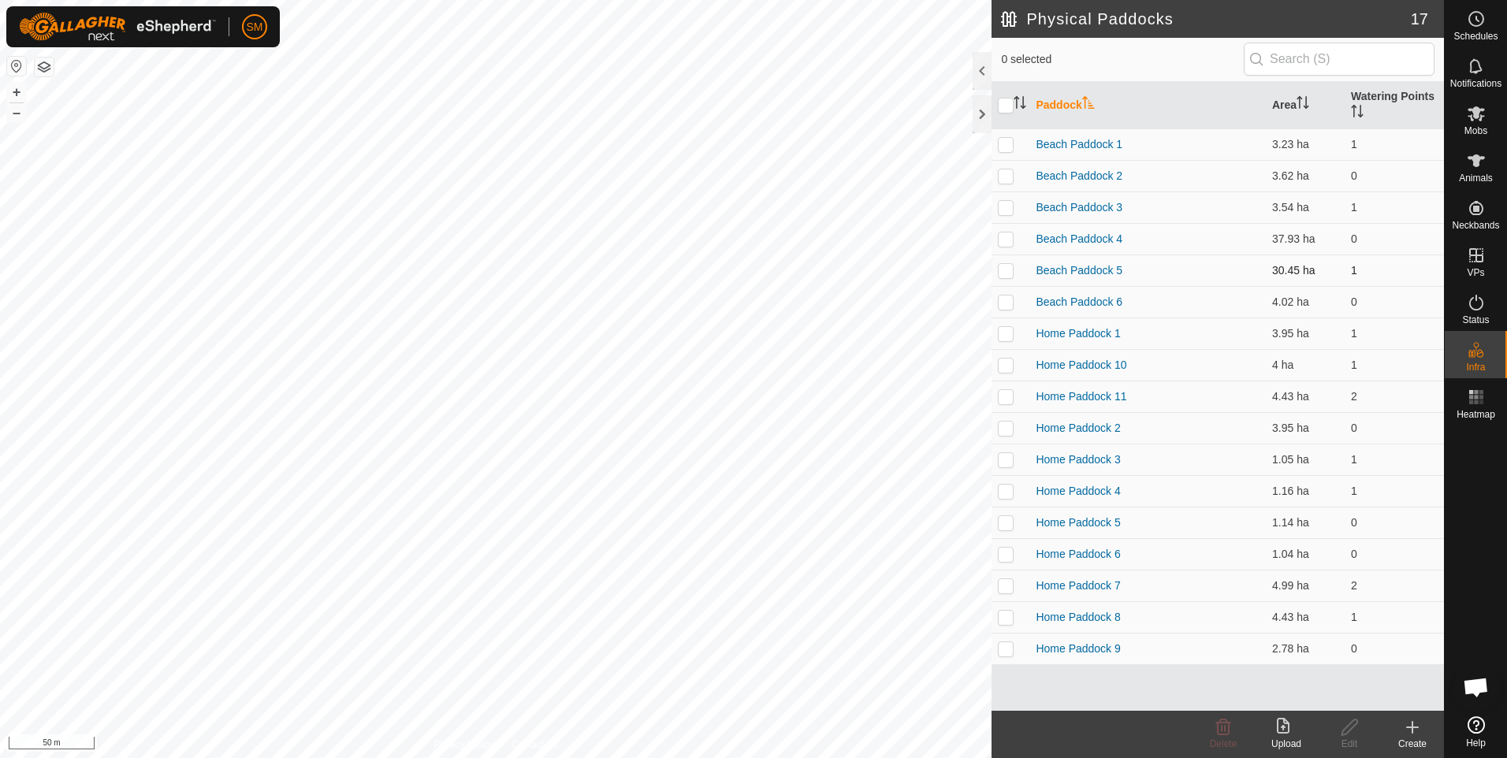
click at [1011, 272] on p-checkbox at bounding box center [1006, 270] width 16 height 13
checkbox input "true"
click at [1349, 736] on icon at bounding box center [1350, 727] width 20 height 19
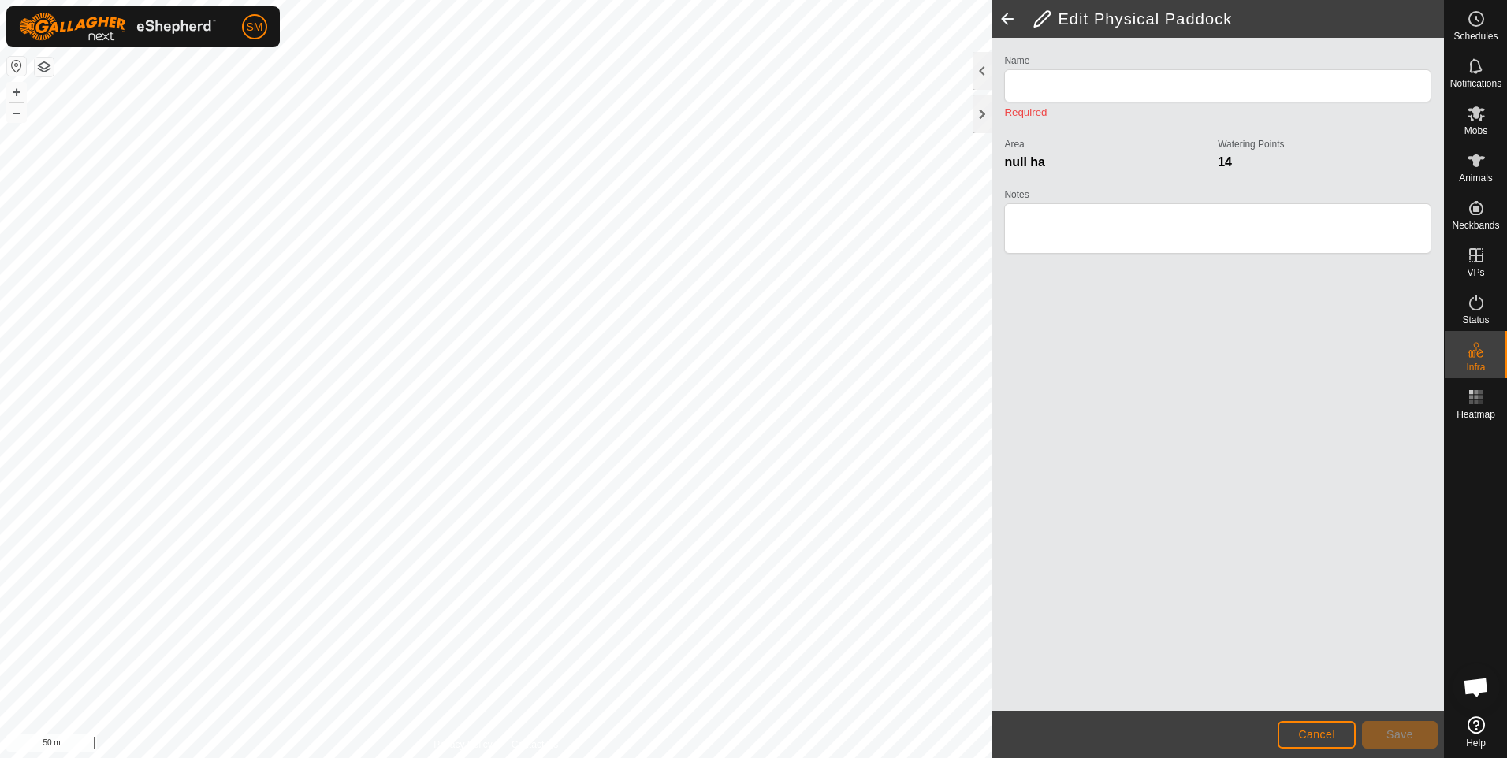
type input "Beach Paddock 5"
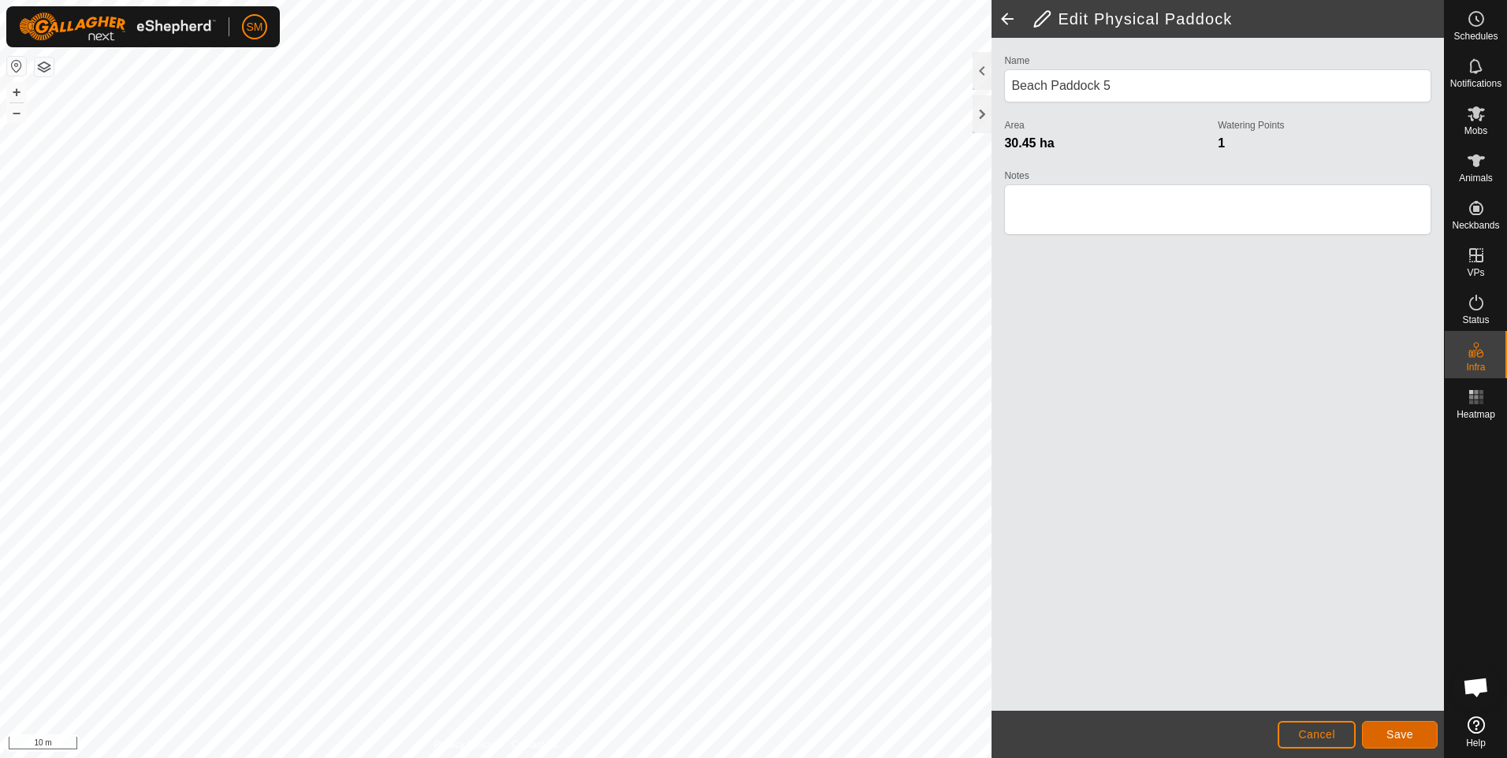
click at [1391, 729] on span "Save" at bounding box center [1400, 734] width 27 height 13
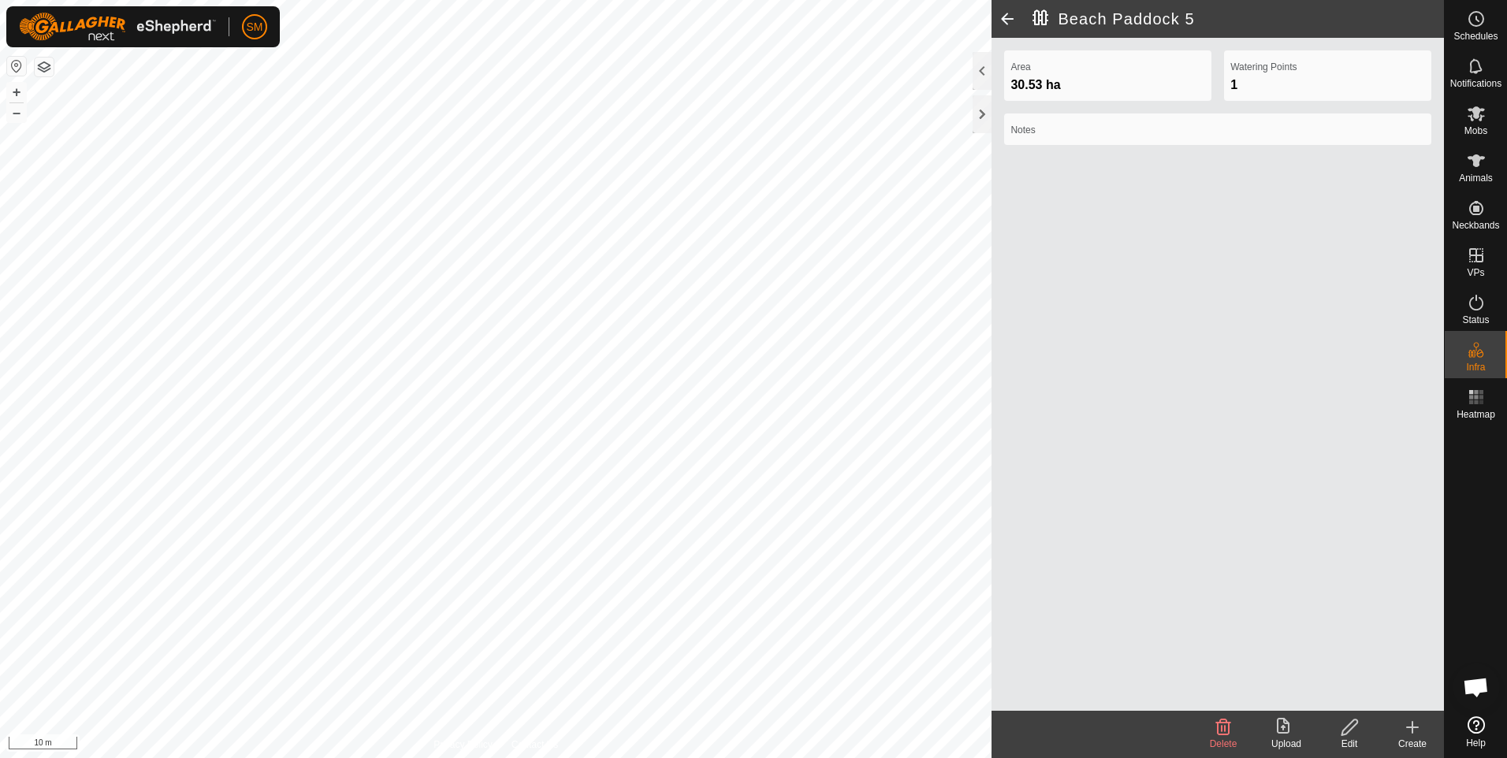
click at [1006, 17] on span at bounding box center [1008, 19] width 32 height 38
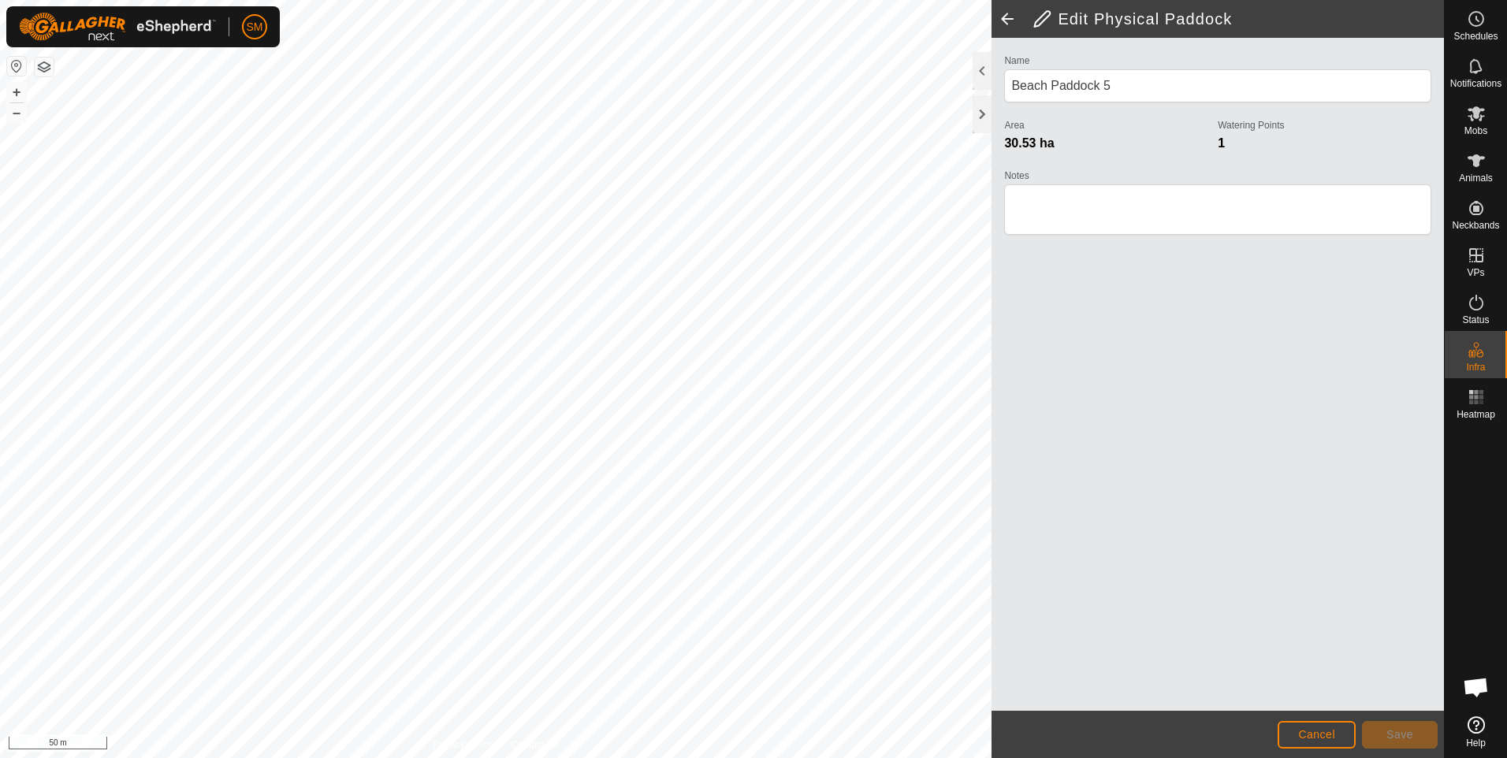
click at [1005, 20] on span at bounding box center [1008, 19] width 32 height 38
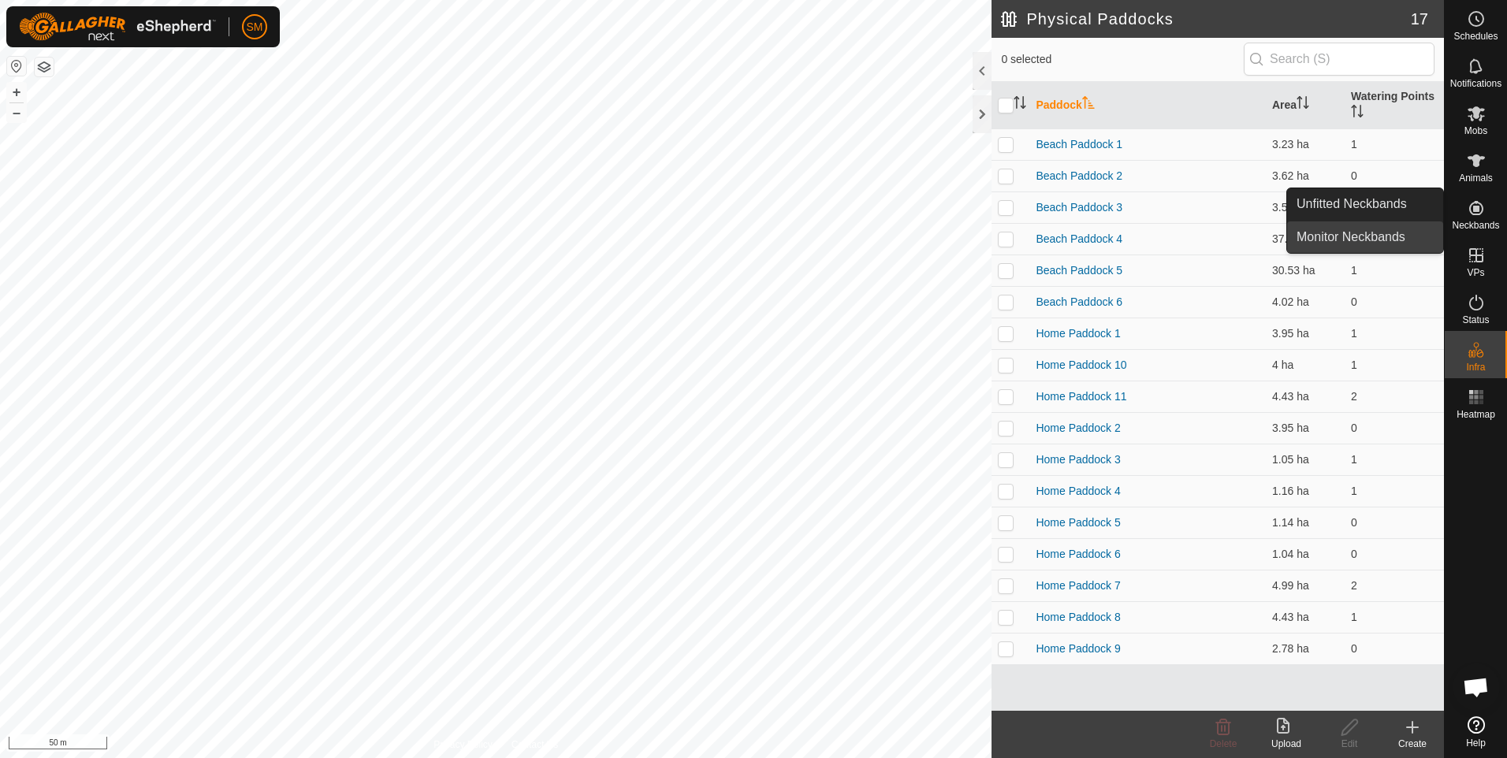
click at [1405, 239] on link "Monitor Neckbands" at bounding box center [1365, 238] width 156 height 32
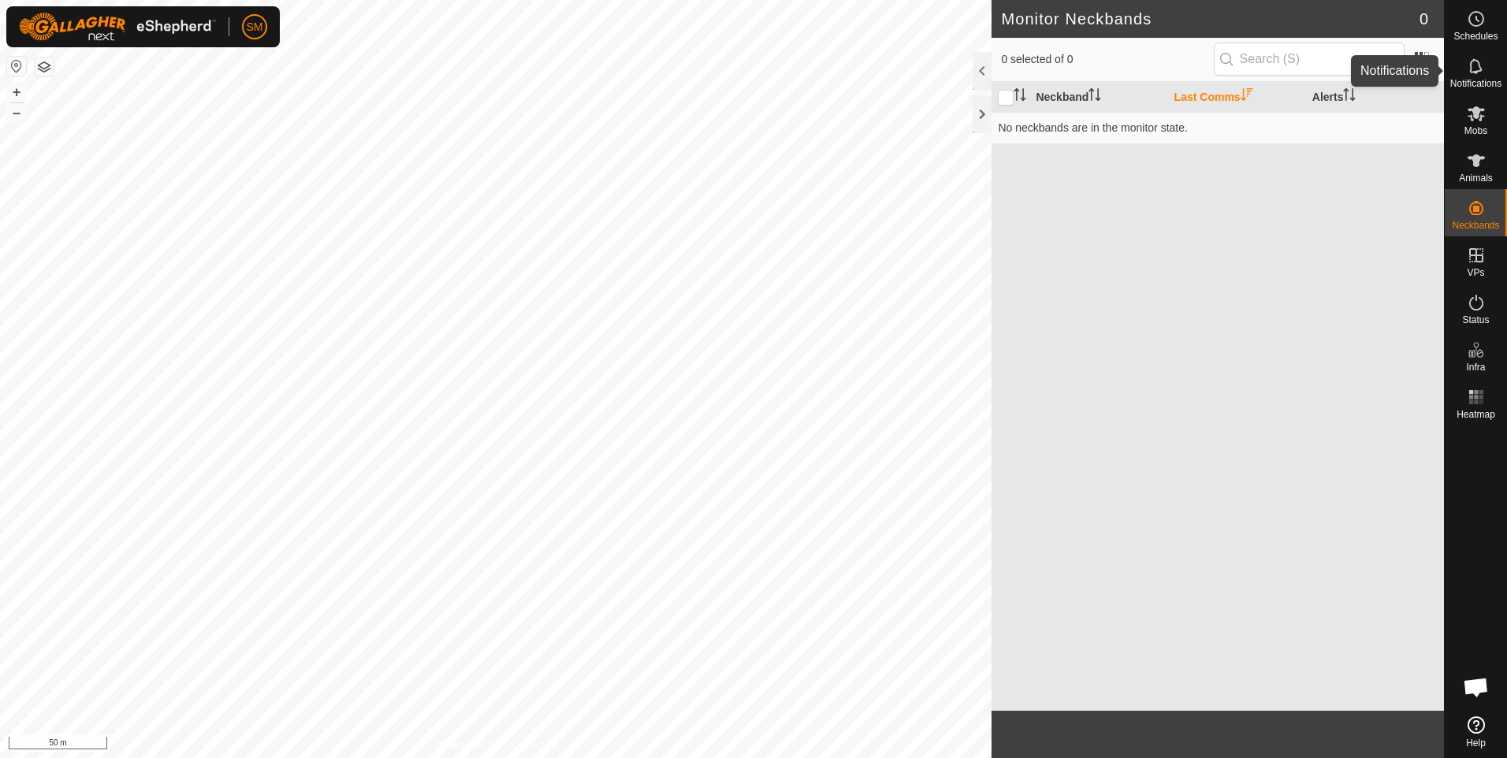
click at [1471, 75] on icon at bounding box center [1476, 66] width 19 height 19
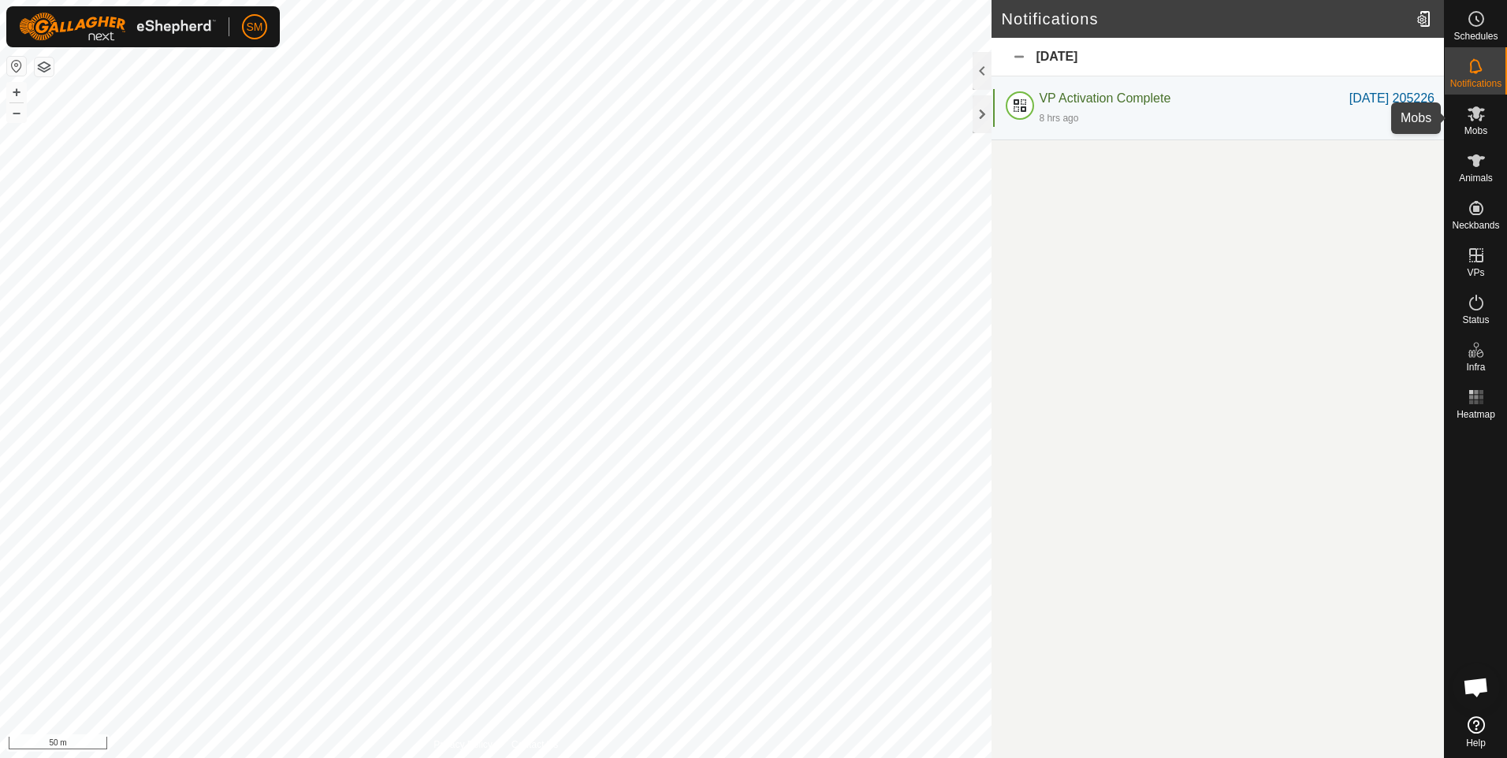
click at [1475, 133] on span "Mobs" at bounding box center [1476, 130] width 23 height 9
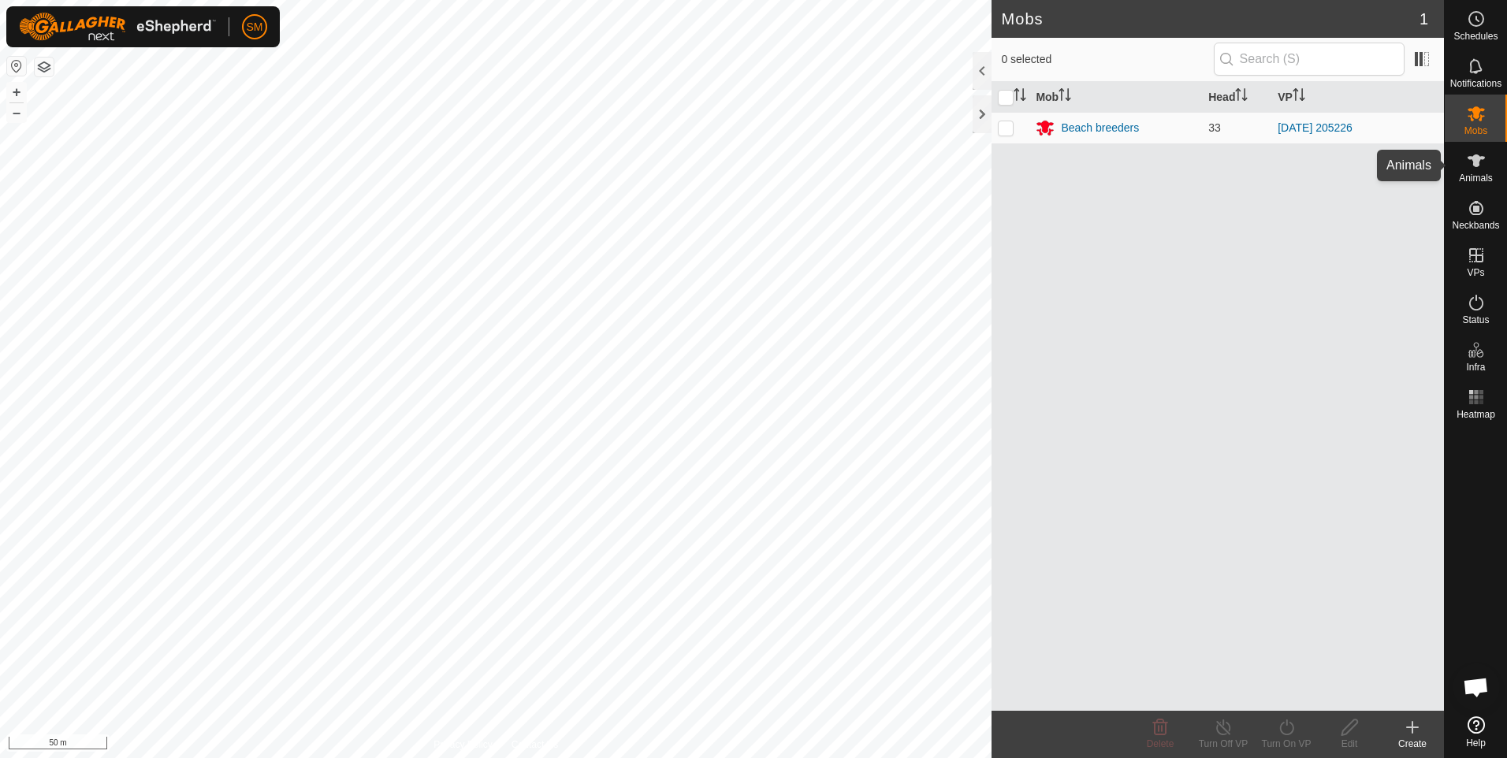
click at [1474, 166] on icon at bounding box center [1476, 160] width 19 height 19
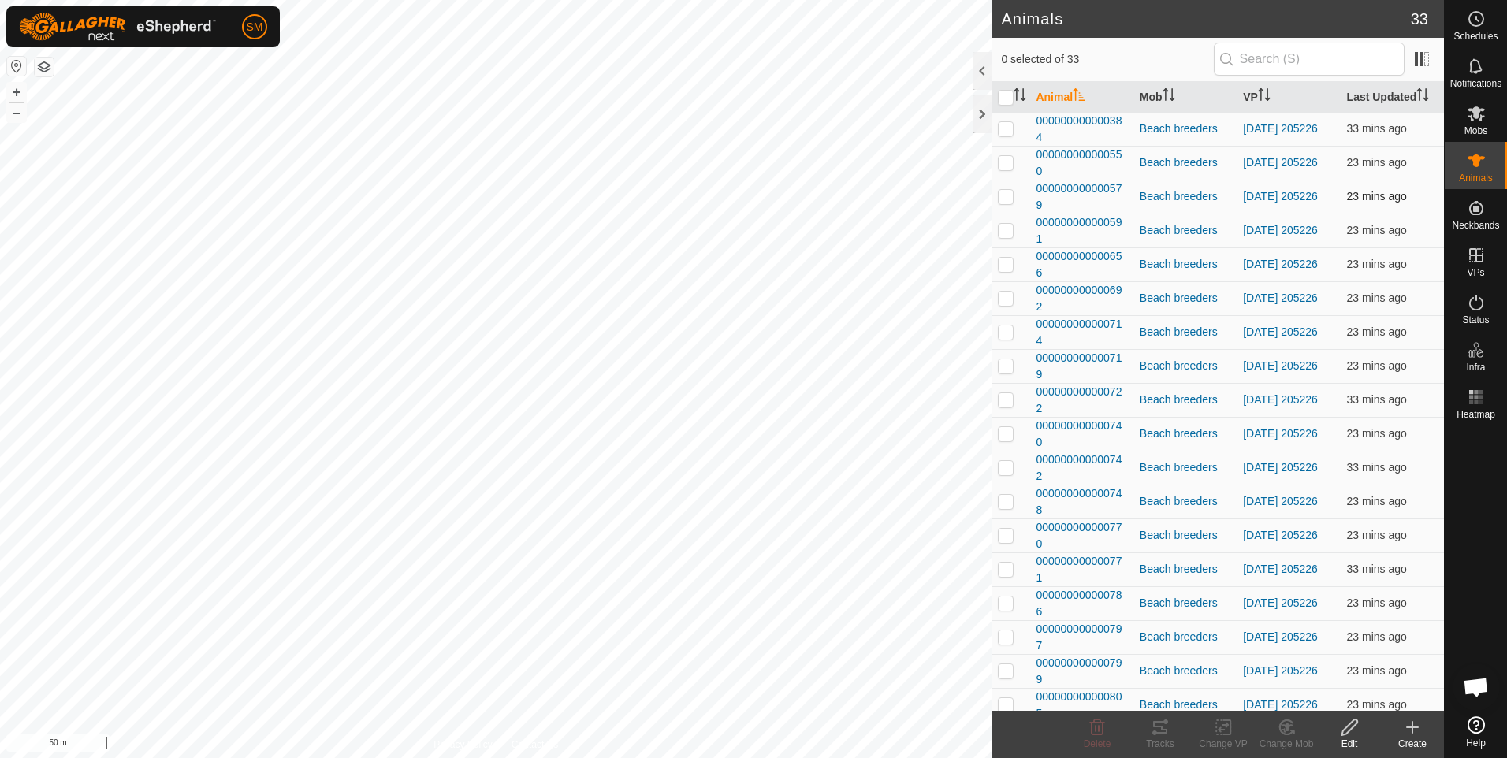
click at [1004, 197] on p-checkbox at bounding box center [1006, 196] width 16 height 13
checkbox input "false"
click at [1473, 473] on div at bounding box center [1476, 568] width 62 height 285
click at [1474, 399] on icon at bounding box center [1476, 397] width 19 height 19
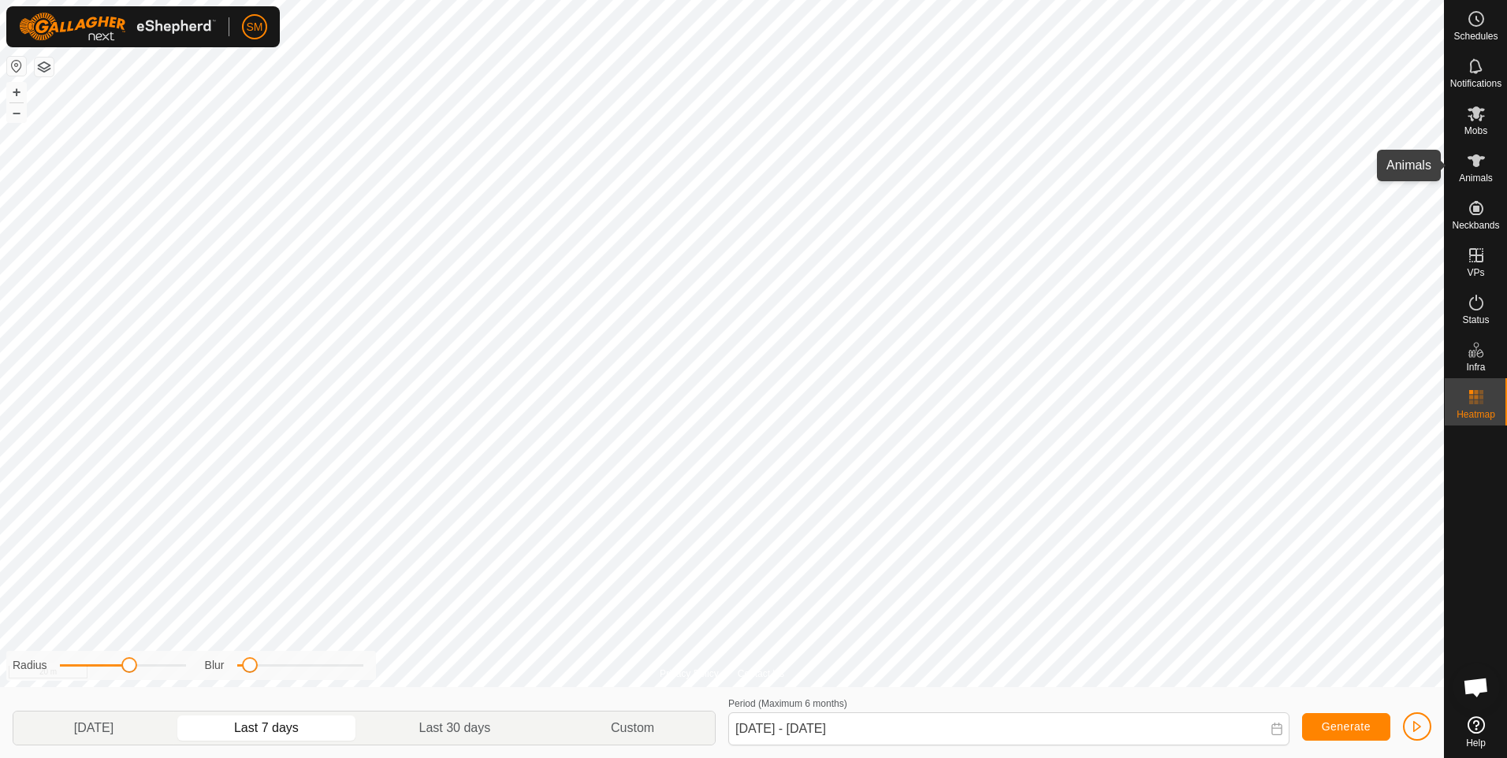
click at [1476, 167] on icon at bounding box center [1476, 160] width 19 height 19
